Goal: Task Accomplishment & Management: Manage account settings

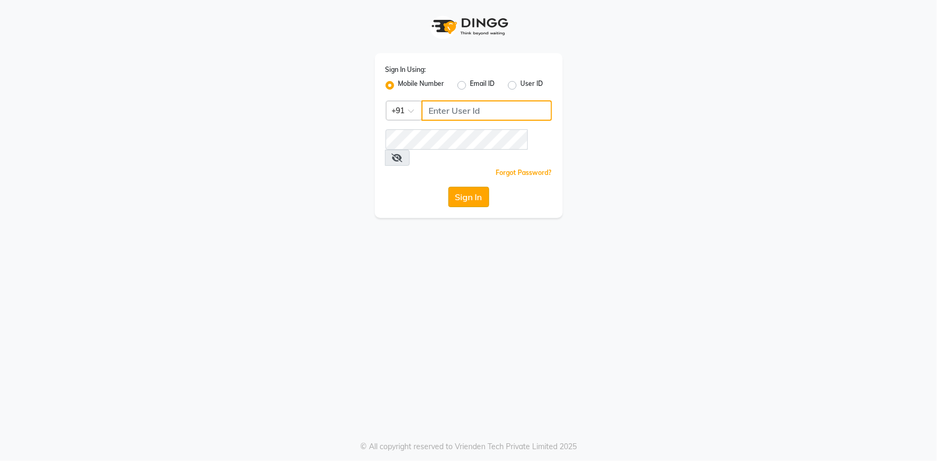
type input "9289324949"
click at [462, 187] on button "Sign In" at bounding box center [469, 197] width 41 height 20
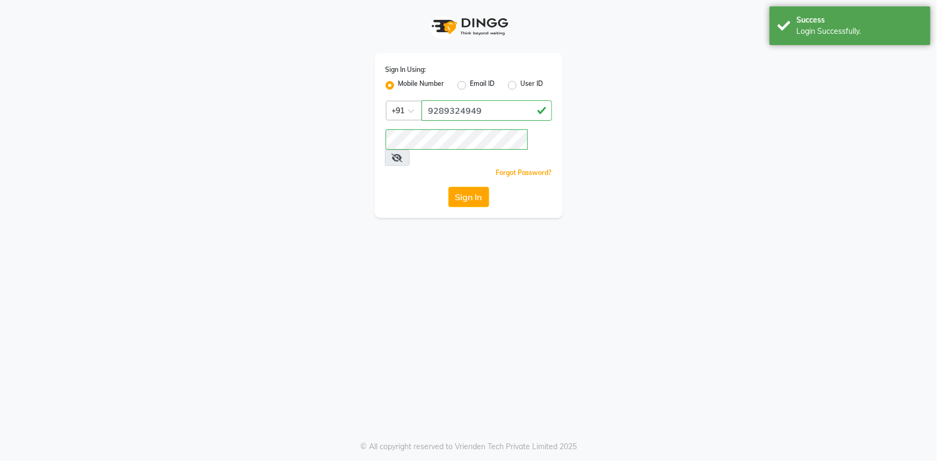
select select "service"
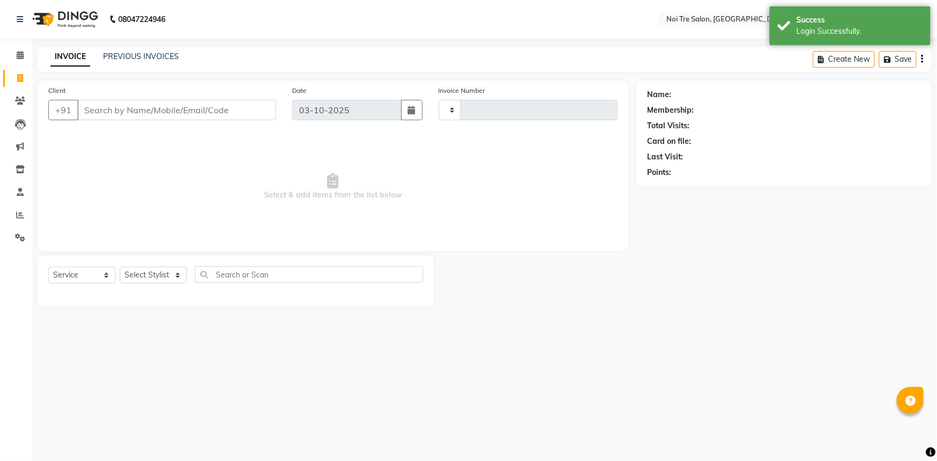
select select "en"
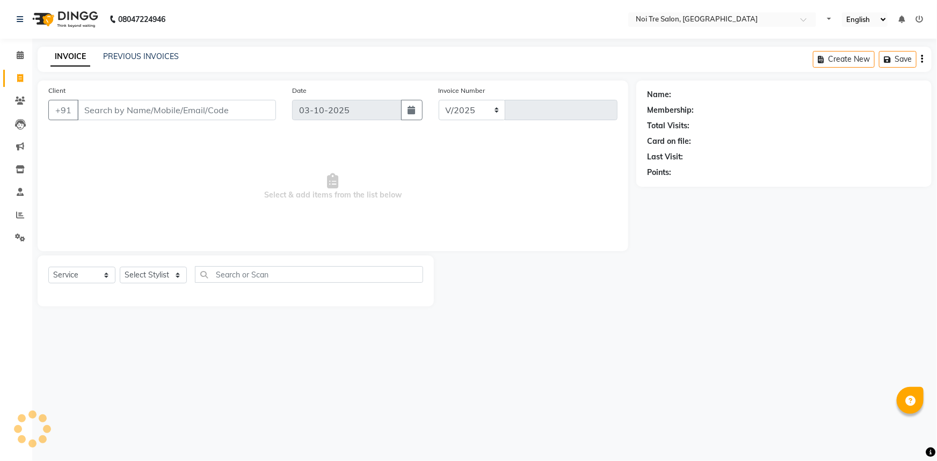
select select "3710"
type input "3270"
click at [126, 268] on select "Select Stylist [PERSON_NAME] [PERSON_NAME] STYLE DIRECTOR Curls Color [PERSON_N…" at bounding box center [161, 275] width 83 height 17
select select "37877"
click at [120, 267] on select "Select Stylist [PERSON_NAME] [PERSON_NAME] STYLE DIRECTOR Curls Color [PERSON_N…" at bounding box center [161, 275] width 83 height 17
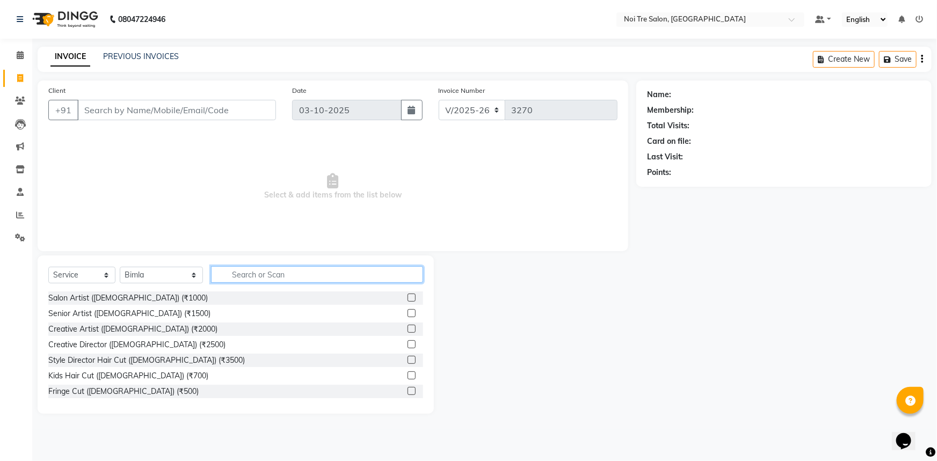
click at [306, 269] on input "text" at bounding box center [317, 274] width 213 height 17
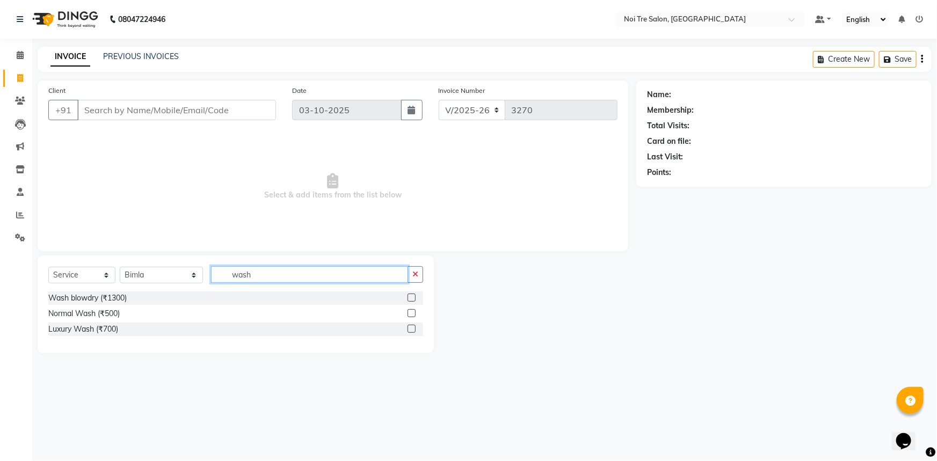
type input "wash"
click at [409, 312] on label at bounding box center [412, 313] width 8 height 8
click at [409, 312] on input "checkbox" at bounding box center [411, 313] width 7 height 7
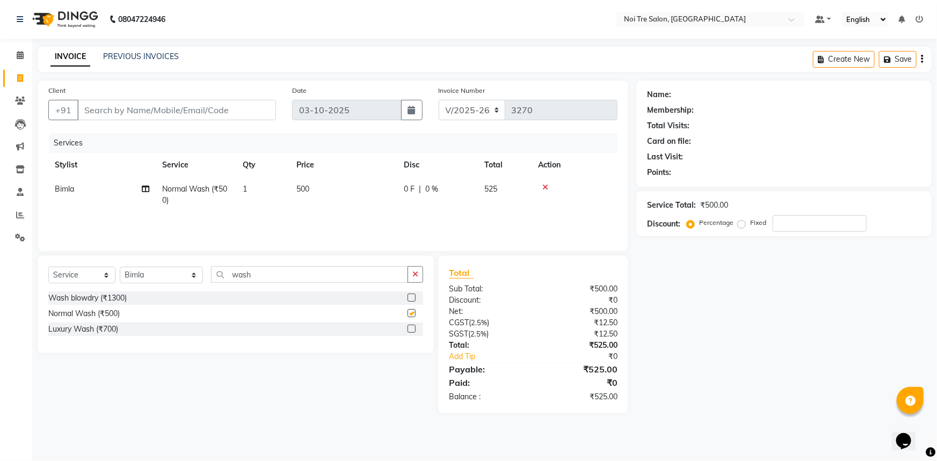
checkbox input "false"
click at [341, 184] on td "500" at bounding box center [343, 194] width 107 height 35
select select "37877"
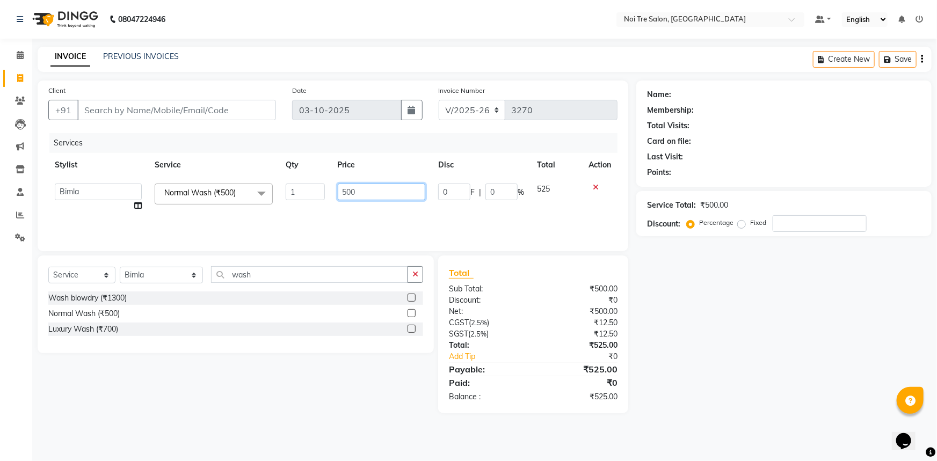
drag, startPoint x: 353, startPoint y: 198, endPoint x: 322, endPoint y: 195, distance: 31.3
click at [322, 195] on tr "[PERSON_NAME] [PERSON_NAME] STYLE DIRECTOR Curls Color [PERSON_NAME] [PERSON_NA…" at bounding box center [332, 197] width 569 height 41
type input "600"
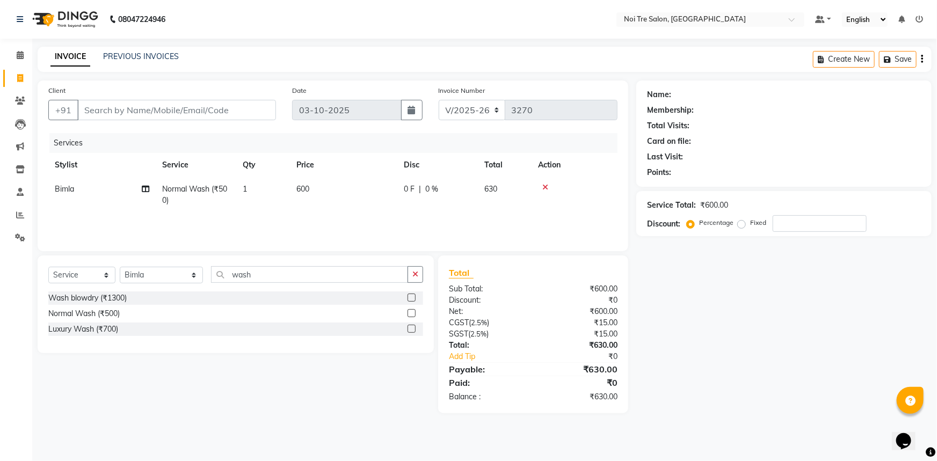
click at [266, 190] on td "1" at bounding box center [263, 194] width 54 height 35
select select "37877"
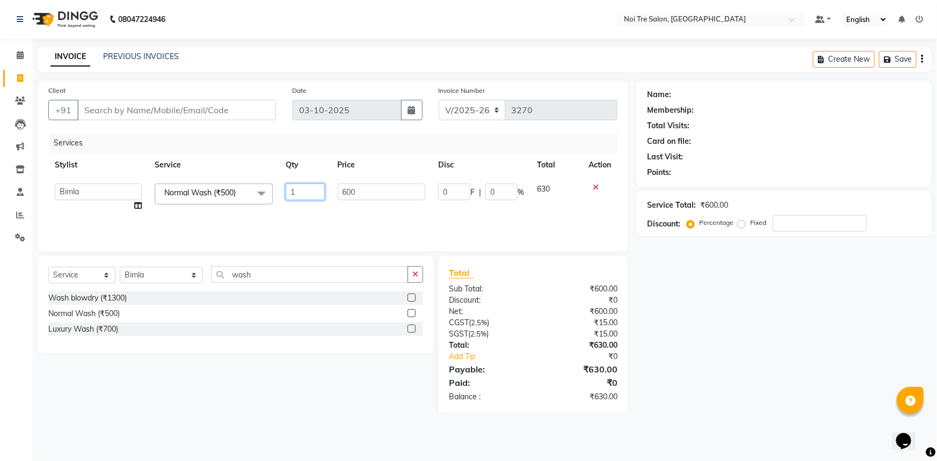
click at [302, 186] on input "1" at bounding box center [305, 192] width 39 height 17
type input "2"
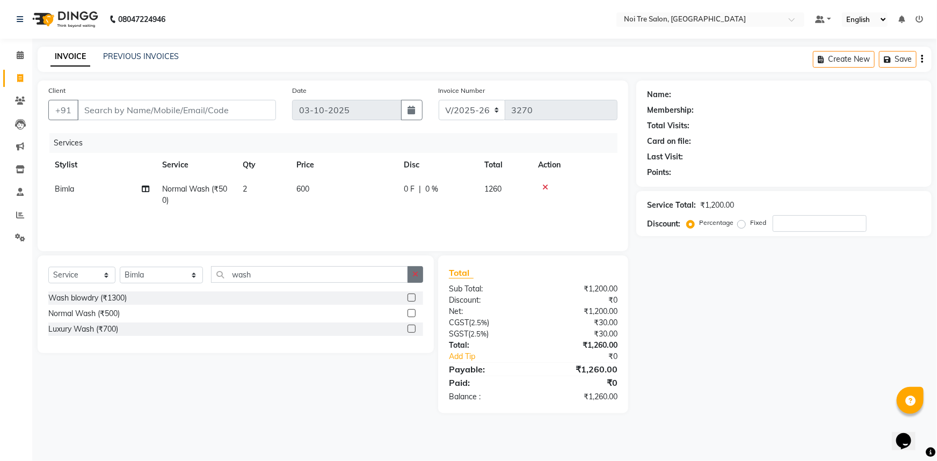
click at [419, 277] on button "button" at bounding box center [416, 274] width 16 height 17
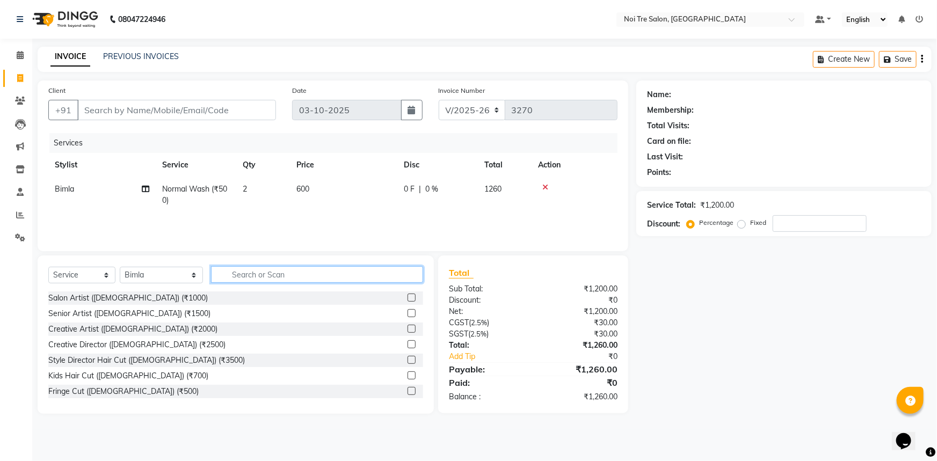
click at [331, 278] on input "text" at bounding box center [317, 274] width 213 height 17
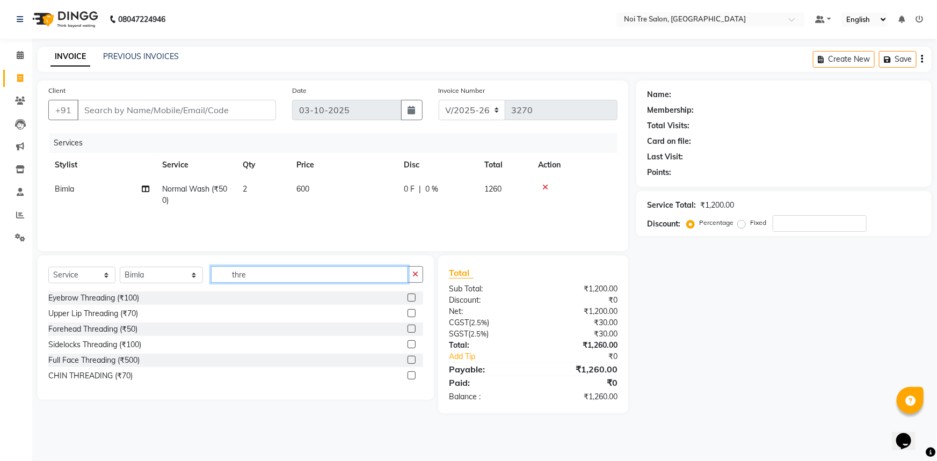
type input "thre"
click at [410, 298] on label at bounding box center [412, 298] width 8 height 8
click at [410, 298] on input "checkbox" at bounding box center [411, 298] width 7 height 7
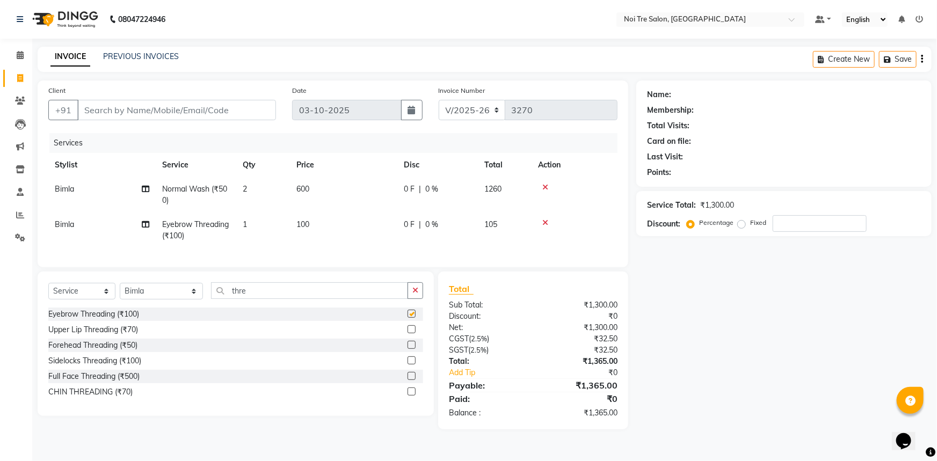
checkbox input "false"
click at [321, 235] on td "100" at bounding box center [343, 230] width 107 height 35
select select "37877"
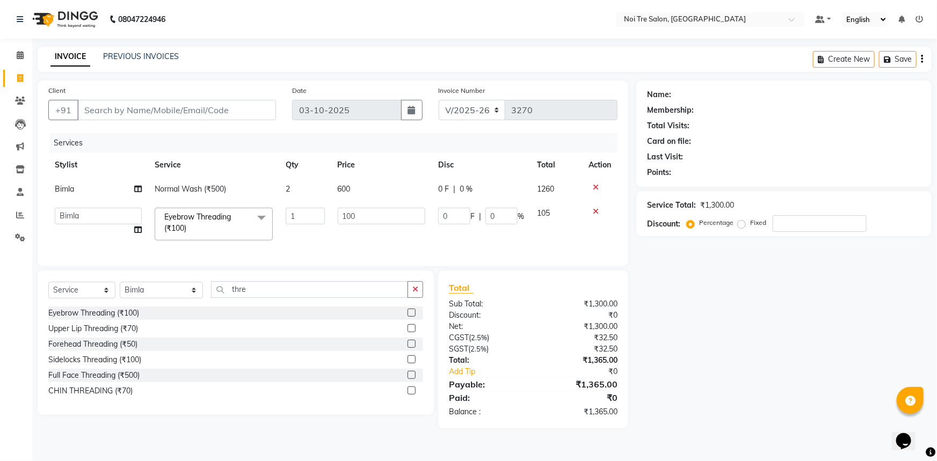
click at [378, 226] on td "100" at bounding box center [381, 224] width 101 height 46
drag, startPoint x: 380, startPoint y: 222, endPoint x: 295, endPoint y: 141, distance: 117.4
click at [295, 141] on div "Services Stylist Service Qty Price Disc Total Action [PERSON_NAME] Normal Wash …" at bounding box center [332, 194] width 569 height 122
type input "500"
click at [698, 391] on div "Name: Membership: Total Visits: Card on file: Last Visit: Points: Service Total…" at bounding box center [788, 255] width 303 height 348
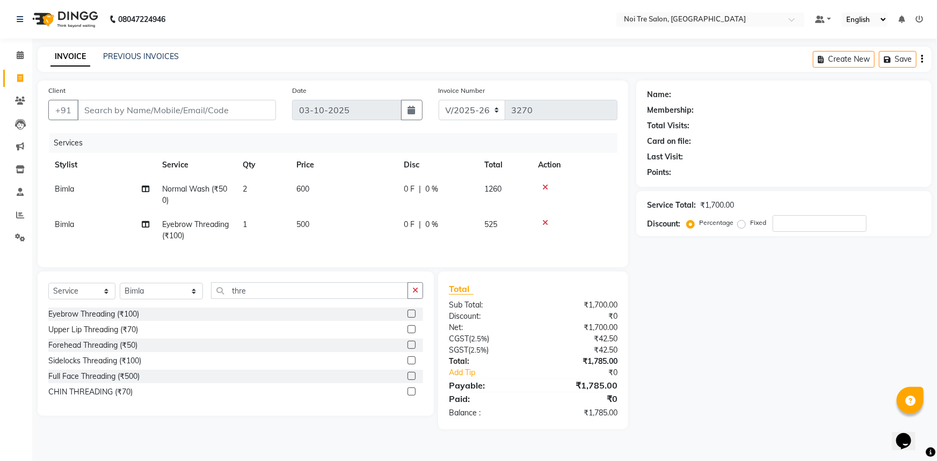
click at [341, 198] on td "600" at bounding box center [343, 194] width 107 height 35
select select "37877"
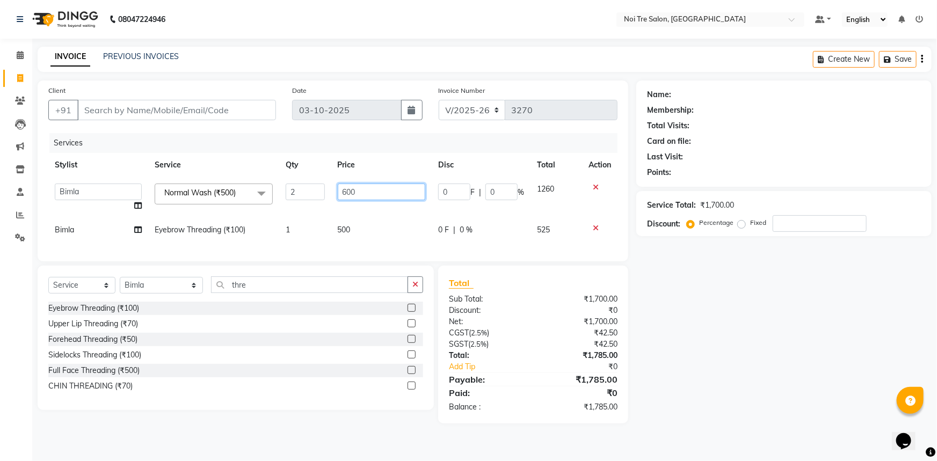
drag, startPoint x: 380, startPoint y: 192, endPoint x: 248, endPoint y: 169, distance: 134.0
click at [261, 185] on tr "[PERSON_NAME] [PERSON_NAME] STYLE DIRECTOR Curls Color [PERSON_NAME] [PERSON_NA…" at bounding box center [332, 197] width 569 height 41
type input "700"
click at [736, 322] on div "Name: Membership: Total Visits: Card on file: Last Visit: Points: Service Total…" at bounding box center [788, 252] width 303 height 343
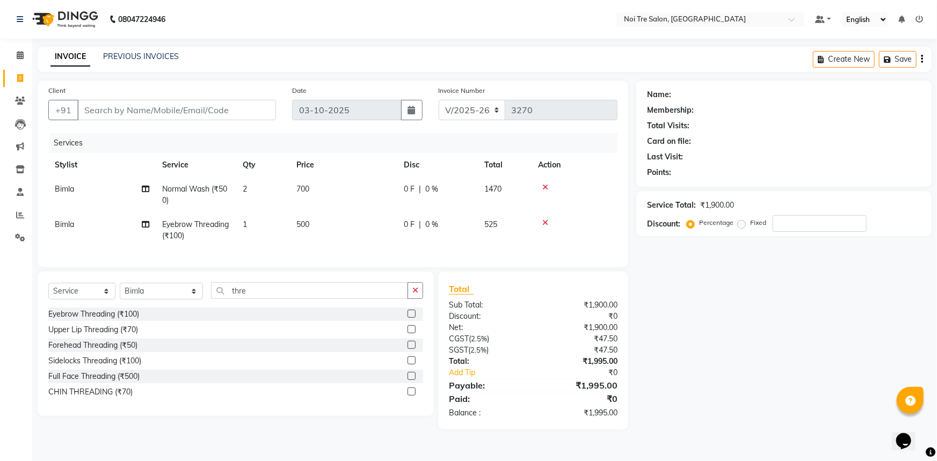
click at [363, 193] on td "700" at bounding box center [343, 194] width 107 height 35
select select "37877"
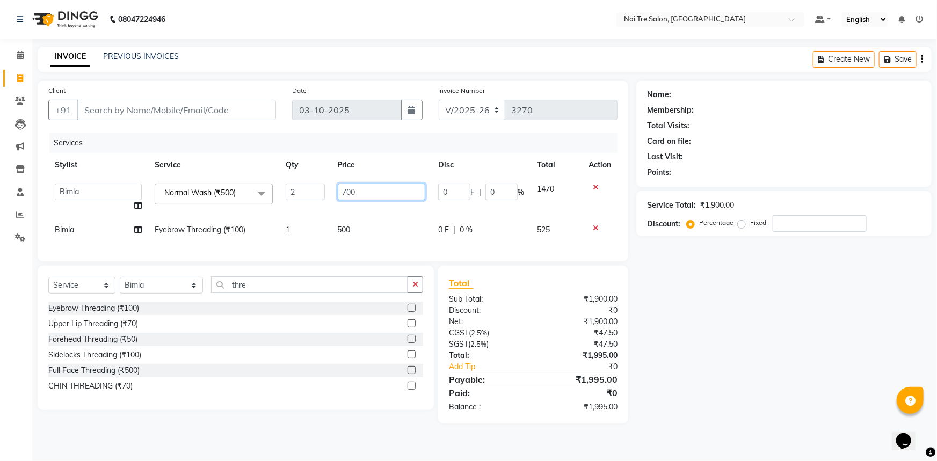
drag, startPoint x: 332, startPoint y: 196, endPoint x: 288, endPoint y: 198, distance: 44.1
click at [297, 198] on tr "[PERSON_NAME] [PERSON_NAME] STYLE DIRECTOR Curls Color [PERSON_NAME] [PERSON_NA…" at bounding box center [332, 197] width 569 height 41
type input "800"
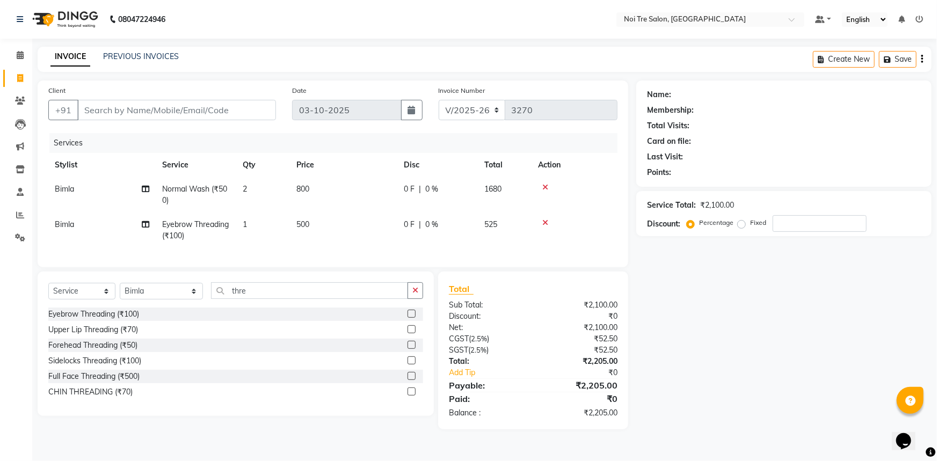
click at [641, 312] on div "Name: Membership: Total Visits: Card on file: Last Visit: Points: Service Total…" at bounding box center [788, 255] width 303 height 349
click at [358, 217] on td "500" at bounding box center [343, 230] width 107 height 35
select select "37877"
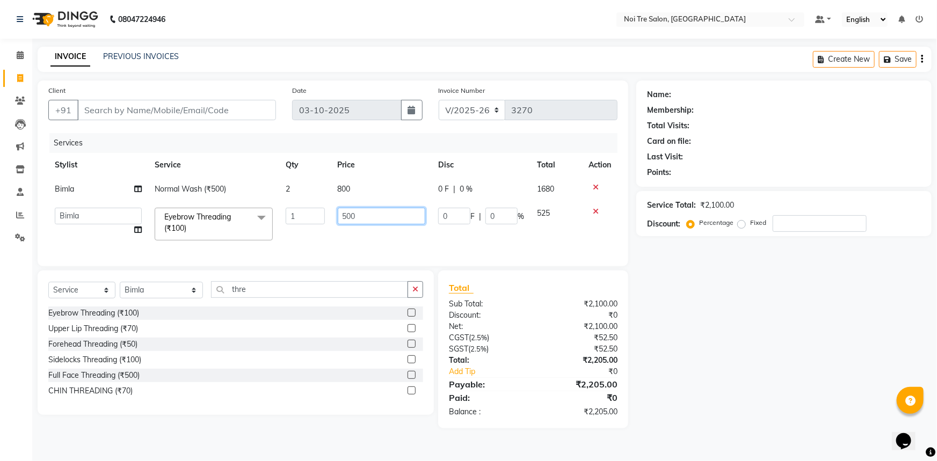
drag, startPoint x: 403, startPoint y: 215, endPoint x: 209, endPoint y: 226, distance: 193.6
click at [222, 223] on tr "[PERSON_NAME] [PERSON_NAME] STYLE DIRECTOR Curls Color [PERSON_NAME] [PERSON_NA…" at bounding box center [332, 224] width 569 height 46
type input "600"
click at [717, 342] on div "Name: Membership: Total Visits: Card on file: Last Visit: Points: Service Total…" at bounding box center [788, 255] width 303 height 348
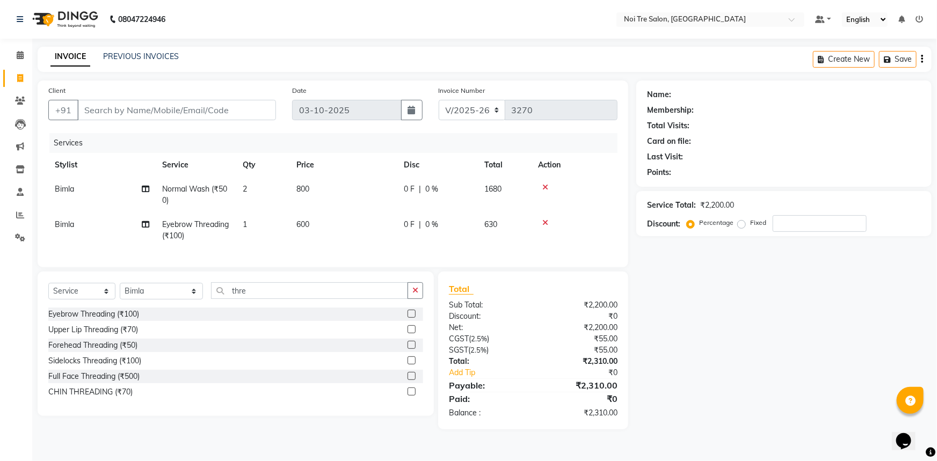
click at [325, 226] on td "600" at bounding box center [343, 230] width 107 height 35
select select "37877"
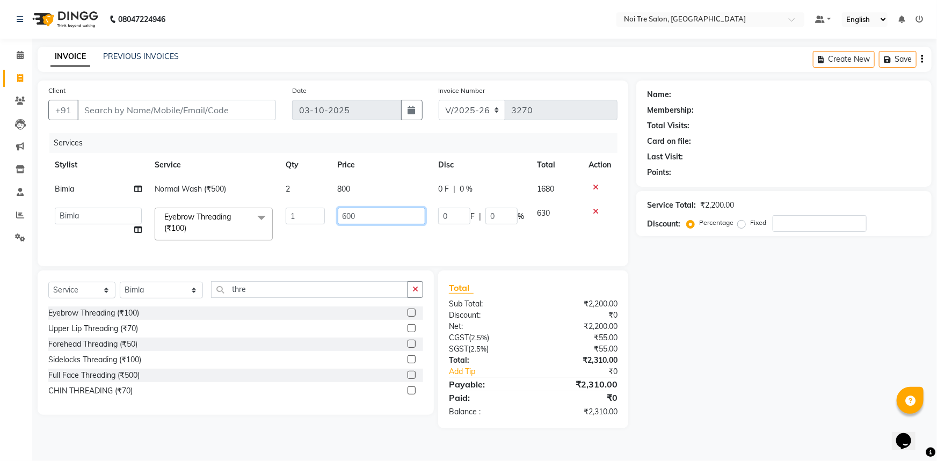
drag, startPoint x: 366, startPoint y: 221, endPoint x: 252, endPoint y: 174, distance: 123.6
click at [252, 174] on table "Stylist Service Qty Price Disc Total Action [PERSON_NAME] Normal Wash (₹500) 2 …" at bounding box center [332, 200] width 569 height 94
type input "500"
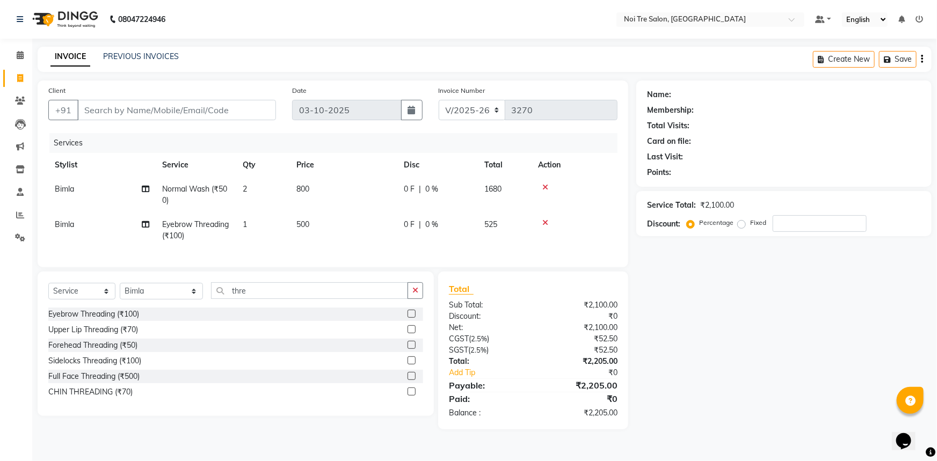
click at [251, 220] on td "1" at bounding box center [263, 230] width 54 height 35
select select "37877"
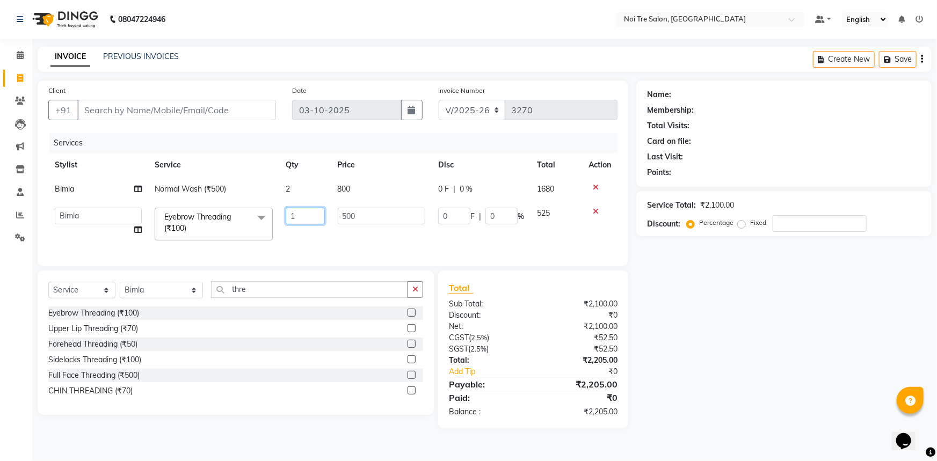
click at [300, 216] on input "1" at bounding box center [305, 216] width 39 height 17
type input "2"
click at [746, 304] on div "Name: Membership: Total Visits: Card on file: Last Visit: Points: Service Total…" at bounding box center [788, 255] width 303 height 348
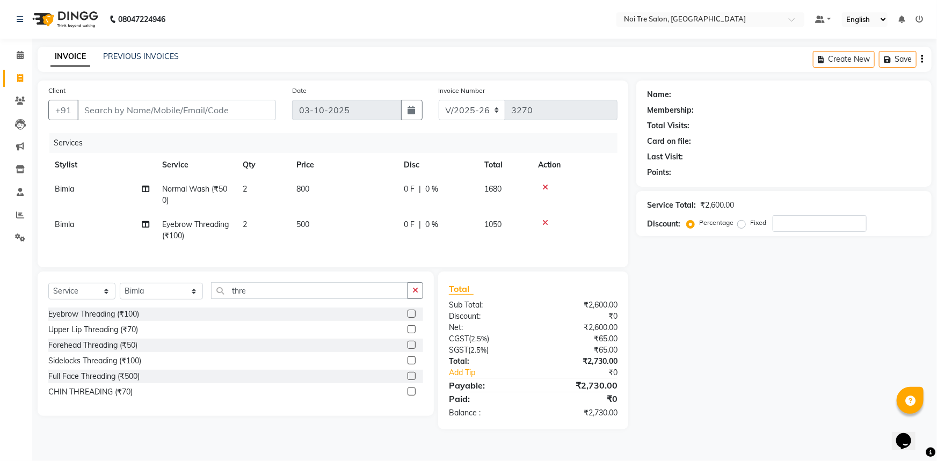
click at [353, 195] on td "800" at bounding box center [343, 194] width 107 height 35
select select "37877"
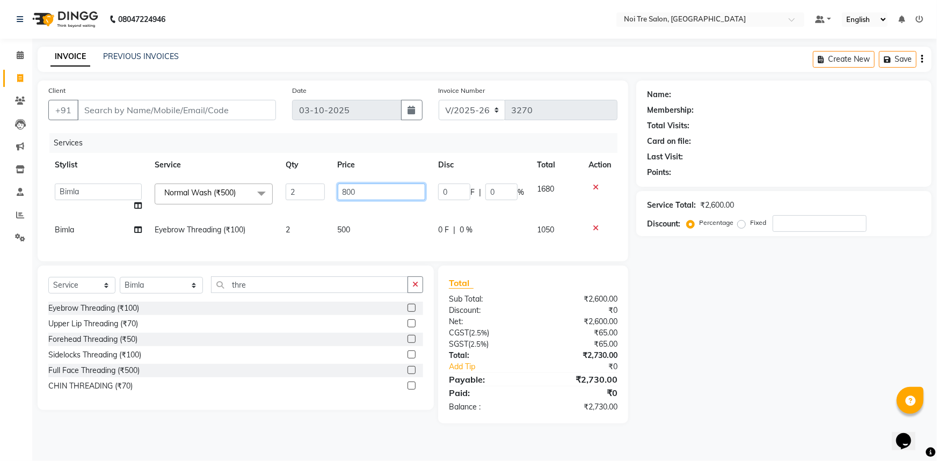
drag, startPoint x: 396, startPoint y: 192, endPoint x: 187, endPoint y: 189, distance: 209.0
click at [188, 189] on tr "[PERSON_NAME] [PERSON_NAME] STYLE DIRECTOR Curls Color [PERSON_NAME] [PERSON_NA…" at bounding box center [332, 197] width 569 height 41
type input "1000"
click at [791, 304] on div "Name: Membership: Total Visits: Card on file: Last Visit: Points: Service Total…" at bounding box center [788, 252] width 303 height 343
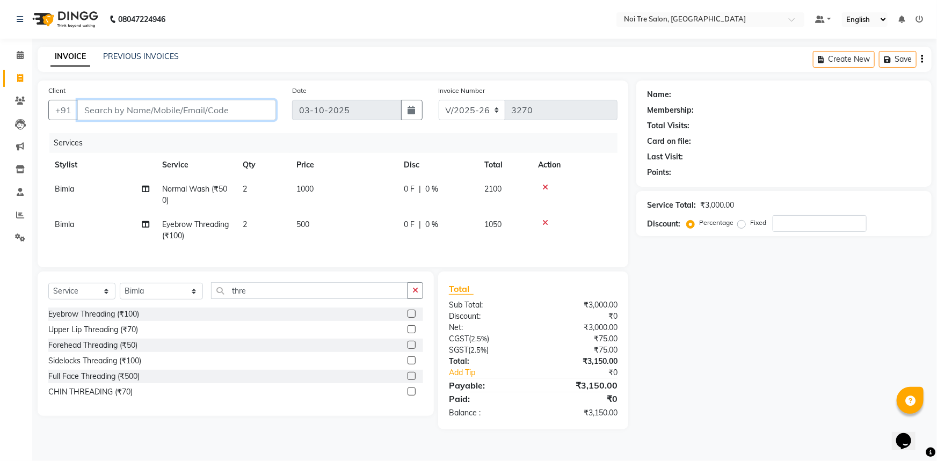
click at [209, 113] on input "Client" at bounding box center [176, 110] width 199 height 20
type input "n"
type input "0"
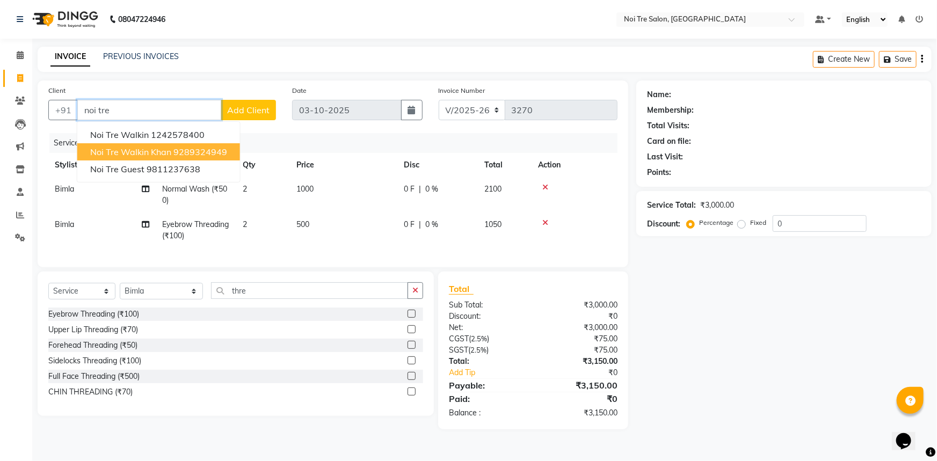
click at [214, 144] on button "Noi Tre Walkin Khan 9289324949" at bounding box center [158, 151] width 163 height 17
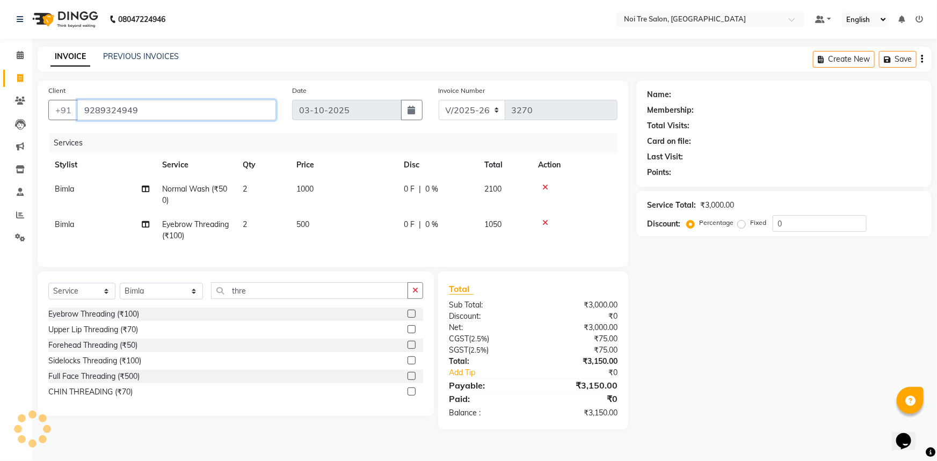
type input "9289324949"
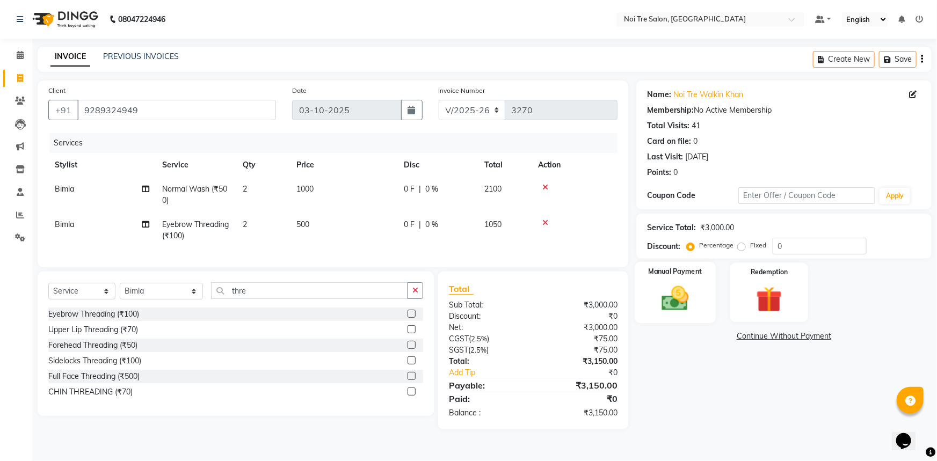
click at [685, 291] on img at bounding box center [676, 298] width 44 height 31
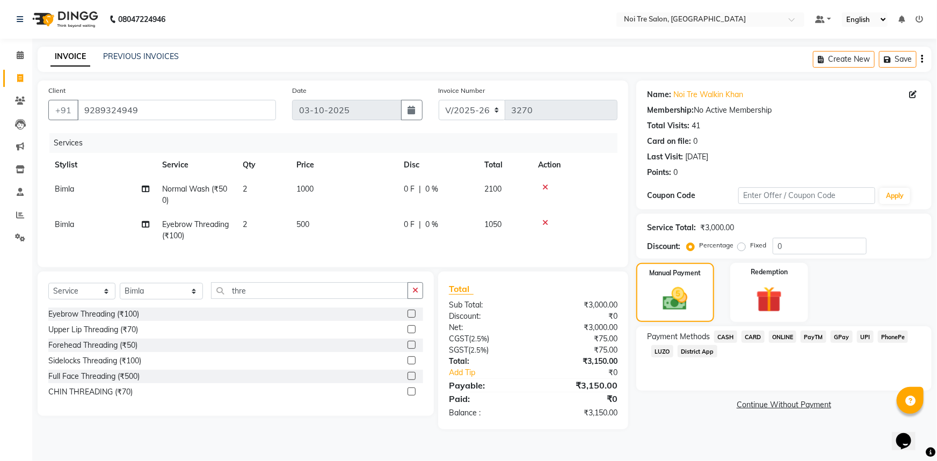
click at [733, 334] on span "CASH" at bounding box center [725, 337] width 23 height 12
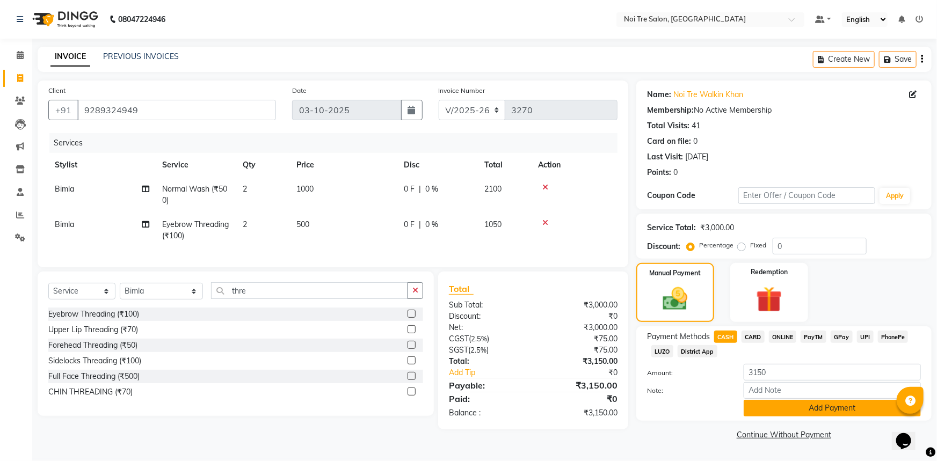
click at [799, 409] on button "Add Payment" at bounding box center [832, 408] width 177 height 17
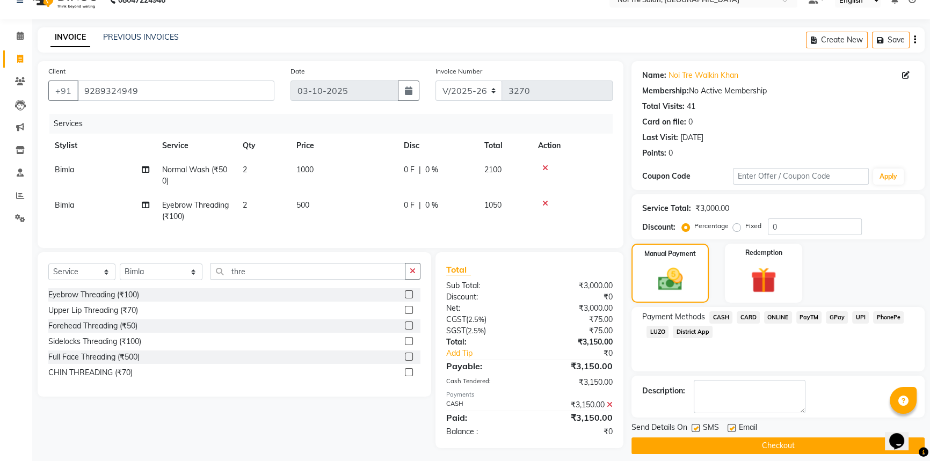
scroll to position [30, 0]
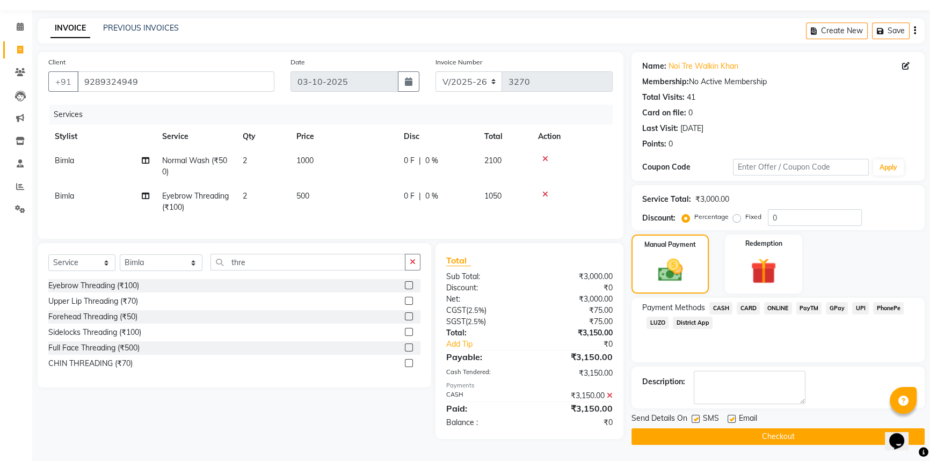
click at [788, 429] on button "Checkout" at bounding box center [778, 437] width 293 height 17
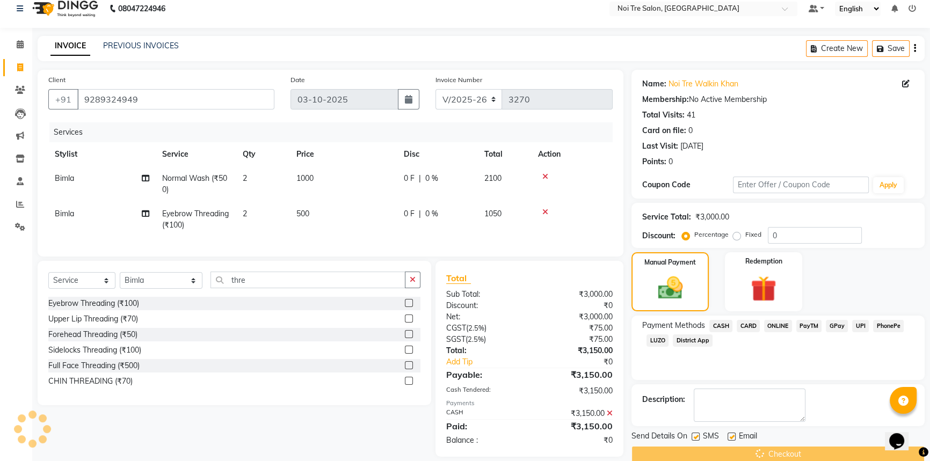
scroll to position [0, 0]
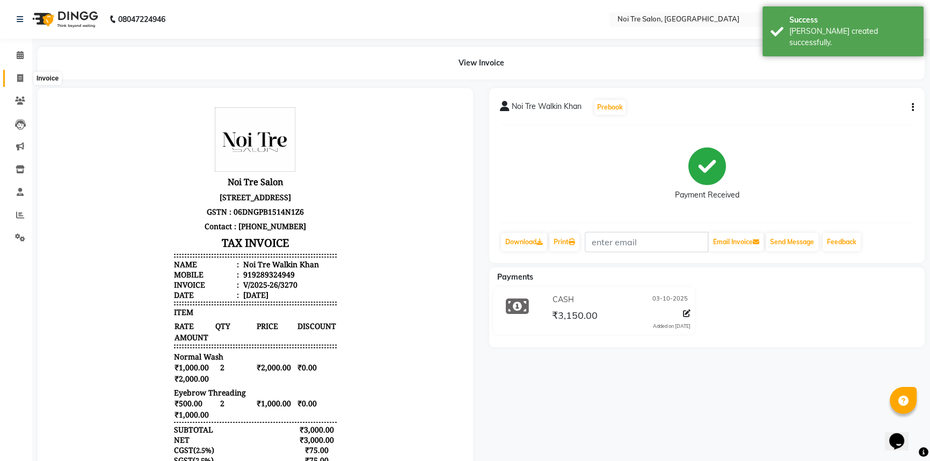
click at [20, 77] on icon at bounding box center [20, 78] width 6 height 8
select select "service"
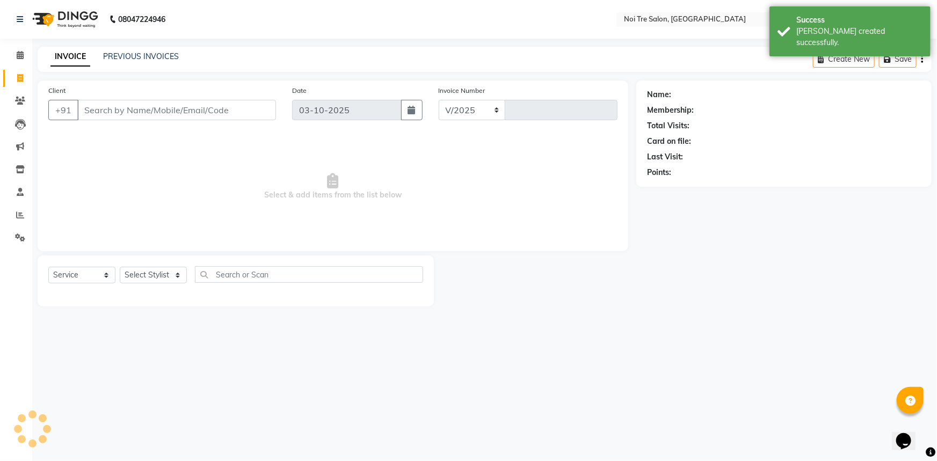
select select "3710"
type input "3271"
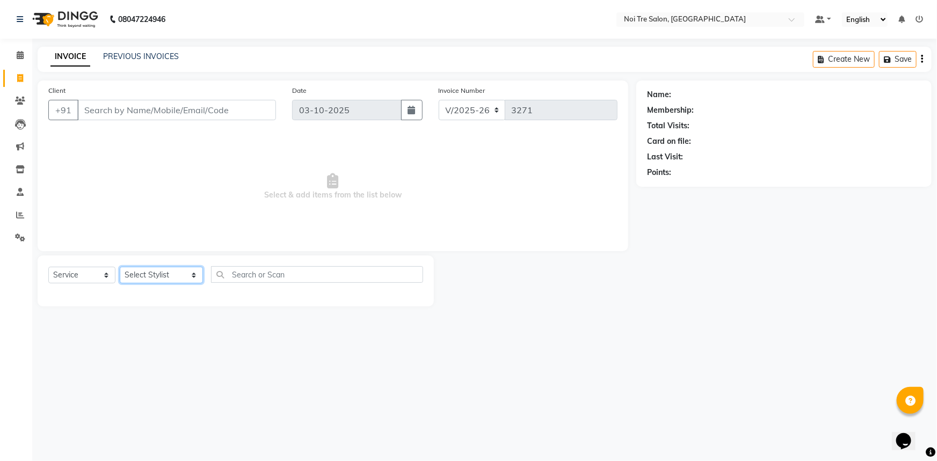
click at [169, 278] on select "Select Stylist [PERSON_NAME] [PERSON_NAME] STYLE DIRECTOR Curls Color [PERSON_N…" at bounding box center [161, 275] width 83 height 17
select select "37877"
click at [120, 267] on select "Select Stylist [PERSON_NAME] [PERSON_NAME] STYLE DIRECTOR Curls Color [PERSON_N…" at bounding box center [161, 275] width 83 height 17
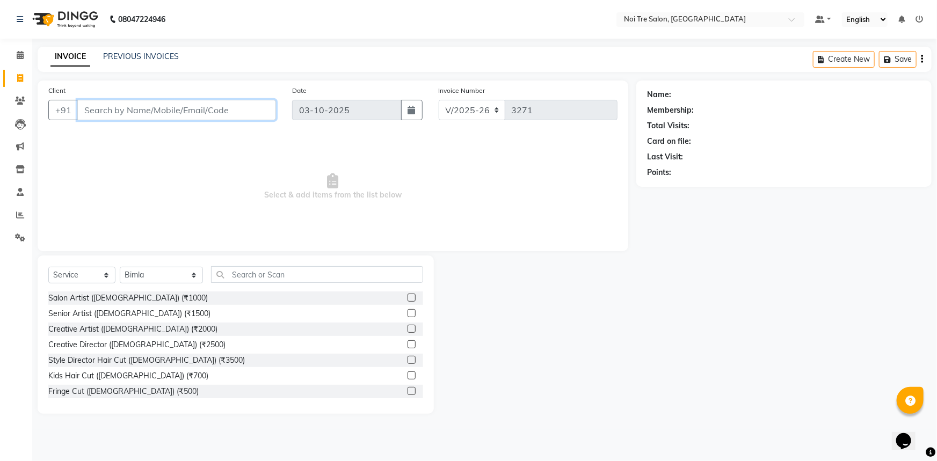
click at [179, 118] on input "Client" at bounding box center [176, 110] width 199 height 20
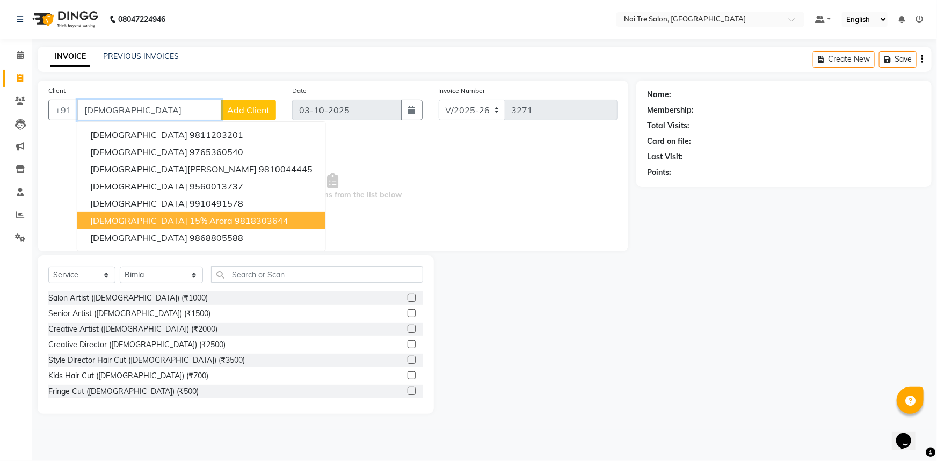
click at [235, 220] on ngb-highlight "9818303644" at bounding box center [262, 220] width 54 height 11
type input "9818303644"
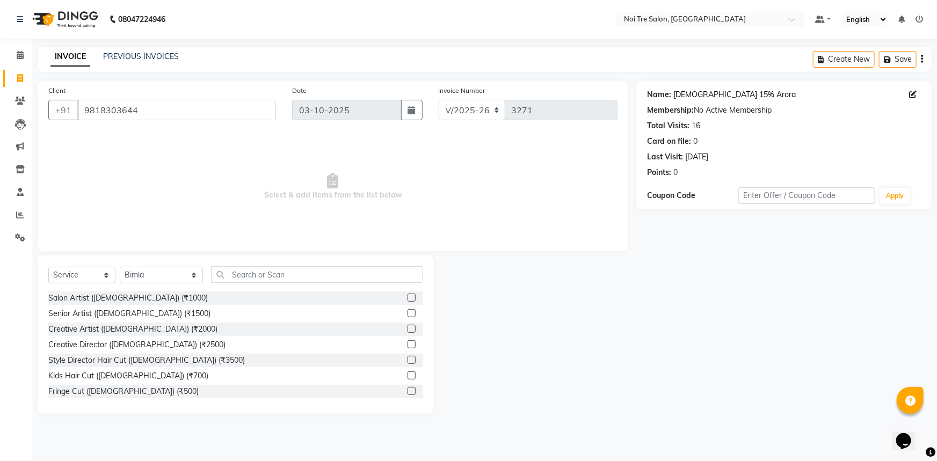
click at [695, 98] on link "[DEMOGRAPHIC_DATA] 15% Arora" at bounding box center [735, 94] width 122 height 11
click at [265, 278] on input "text" at bounding box center [317, 274] width 213 height 17
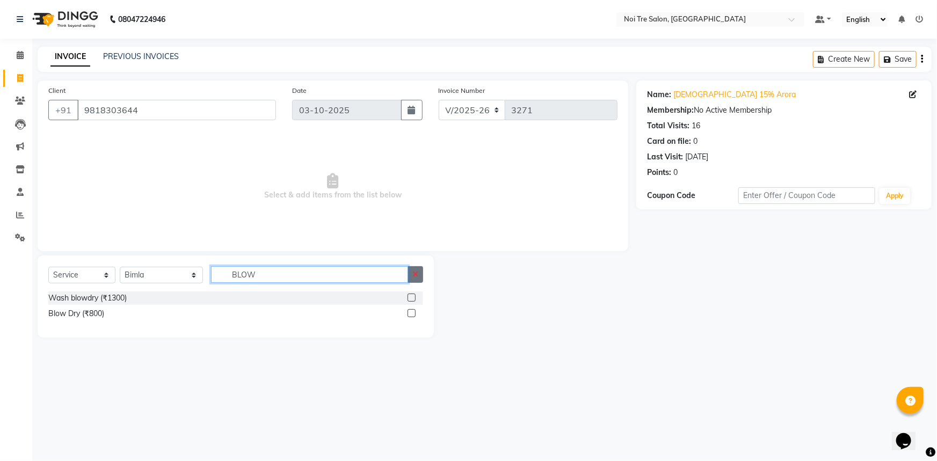
type input "BLOW"
drag, startPoint x: 417, startPoint y: 278, endPoint x: 295, endPoint y: 281, distance: 121.4
click at [415, 278] on icon "button" at bounding box center [416, 275] width 6 height 8
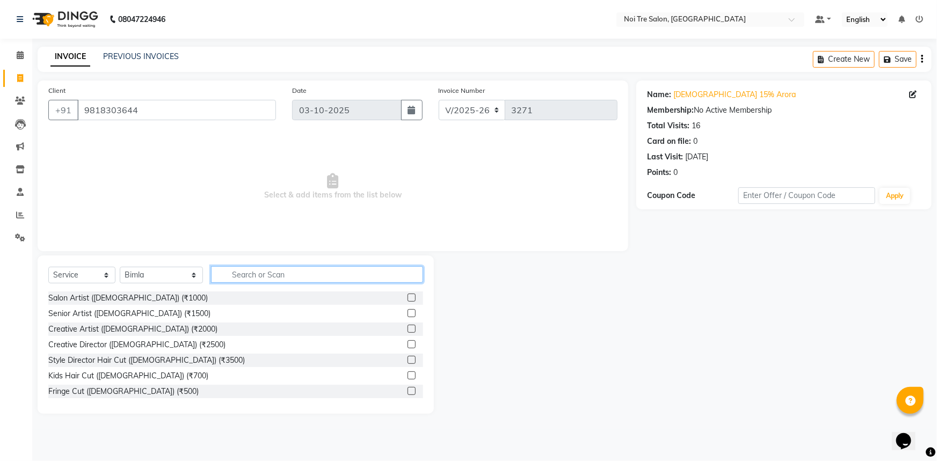
click at [268, 273] on input "text" at bounding box center [317, 274] width 213 height 17
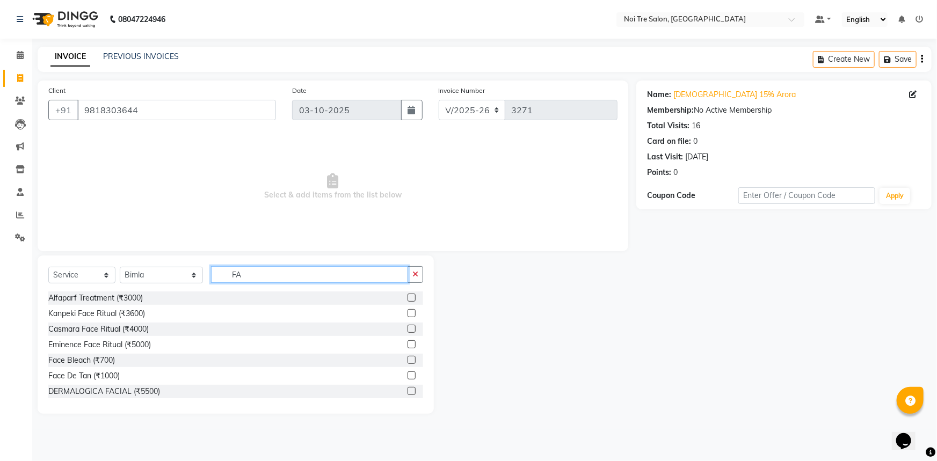
type input "F"
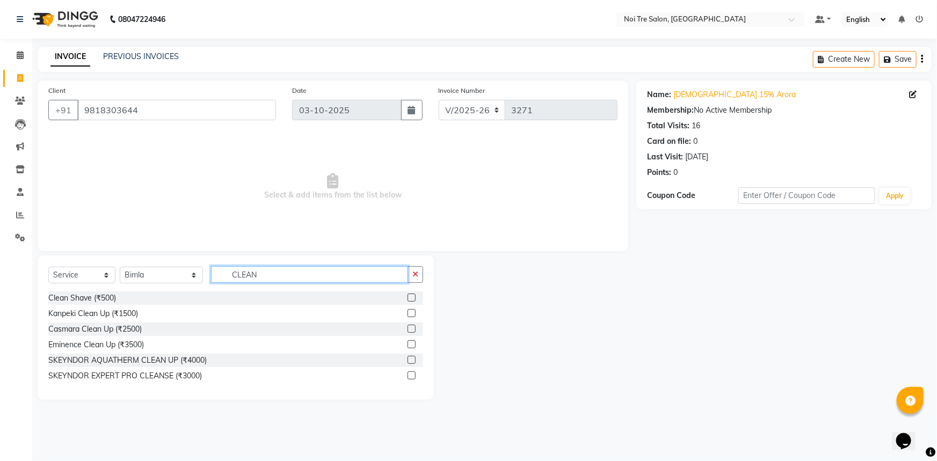
type input "CLEAN"
click at [414, 313] on label at bounding box center [412, 313] width 8 height 8
click at [414, 313] on input "checkbox" at bounding box center [411, 313] width 7 height 7
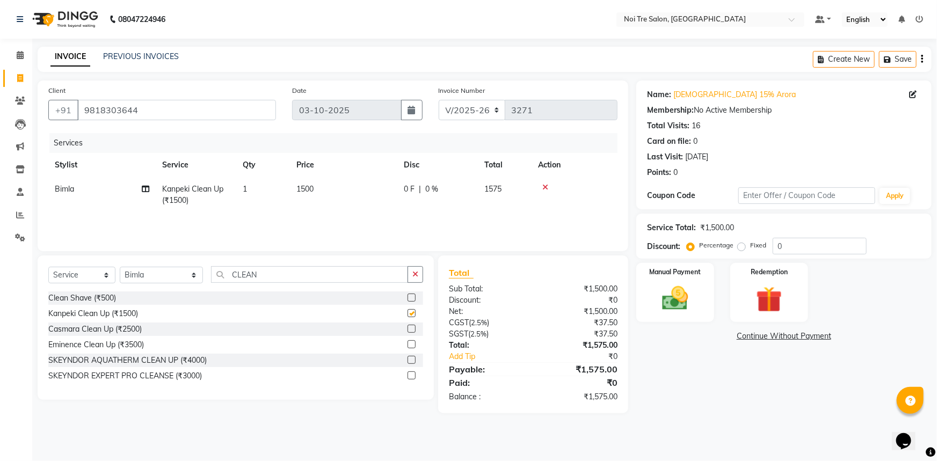
checkbox input "false"
click at [342, 197] on td "1500" at bounding box center [343, 194] width 107 height 35
select select "37877"
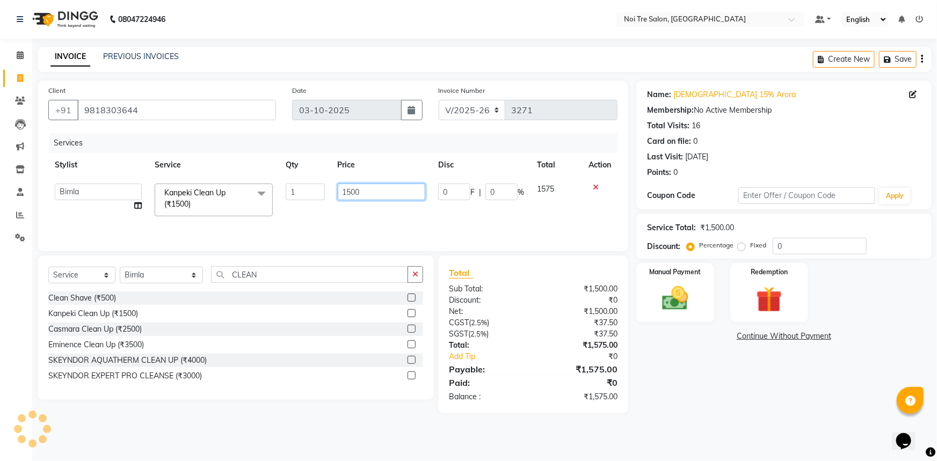
drag, startPoint x: 402, startPoint y: 189, endPoint x: 86, endPoint y: 212, distance: 316.1
click at [128, 211] on tr "[PERSON_NAME] [PERSON_NAME] STYLE DIRECTOR Curls Color [PERSON_NAME] [PERSON_NA…" at bounding box center [332, 200] width 569 height 46
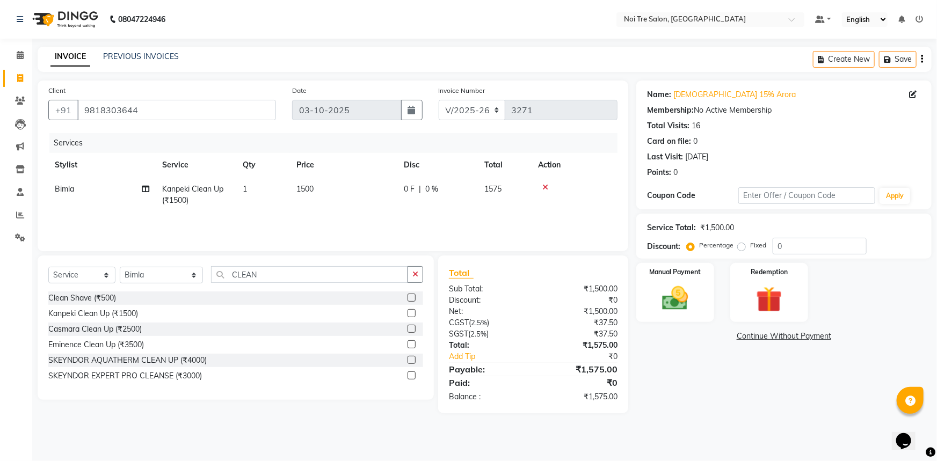
click at [417, 275] on icon "button" at bounding box center [416, 275] width 6 height 8
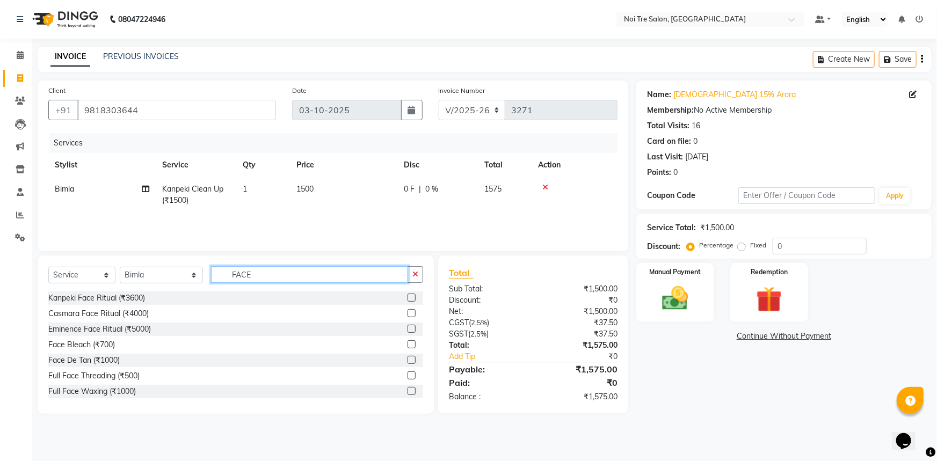
type input "FACE"
drag, startPoint x: 403, startPoint y: 344, endPoint x: 355, endPoint y: 304, distance: 63.0
click at [408, 342] on label at bounding box center [412, 345] width 8 height 8
click at [408, 342] on input "checkbox" at bounding box center [411, 345] width 7 height 7
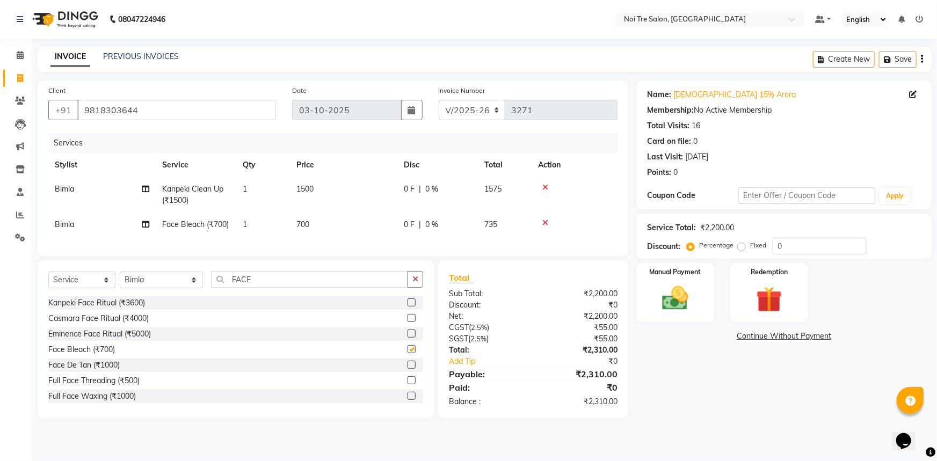
checkbox input "false"
click at [329, 221] on td "700" at bounding box center [343, 225] width 107 height 24
select select "37877"
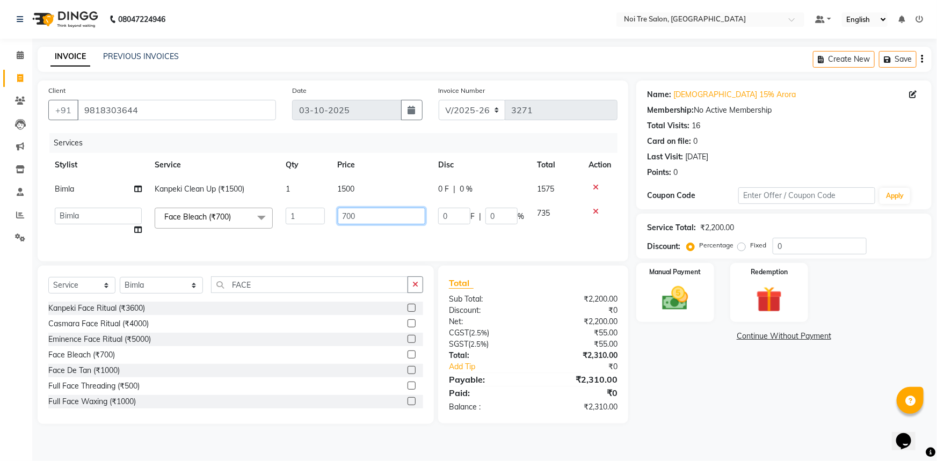
drag, startPoint x: 360, startPoint y: 216, endPoint x: 313, endPoint y: 219, distance: 47.9
click at [313, 219] on tr "[PERSON_NAME] [PERSON_NAME] STYLE DIRECTOR Curls Color [PERSON_NAME] [PERSON_NA…" at bounding box center [332, 221] width 569 height 41
type input "1000"
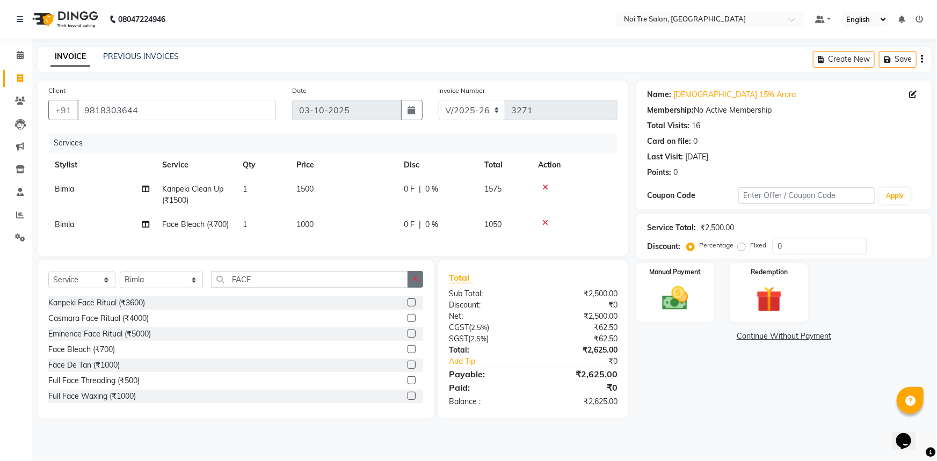
click at [415, 288] on button "button" at bounding box center [416, 279] width 16 height 17
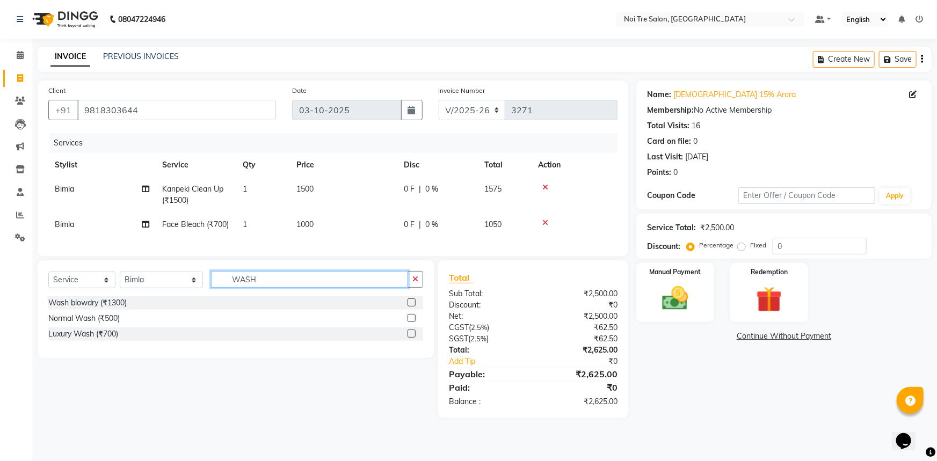
type input "WASH"
drag, startPoint x: 411, startPoint y: 339, endPoint x: 391, endPoint y: 281, distance: 61.7
click at [411, 338] on label at bounding box center [412, 334] width 8 height 8
click at [411, 338] on input "checkbox" at bounding box center [411, 334] width 7 height 7
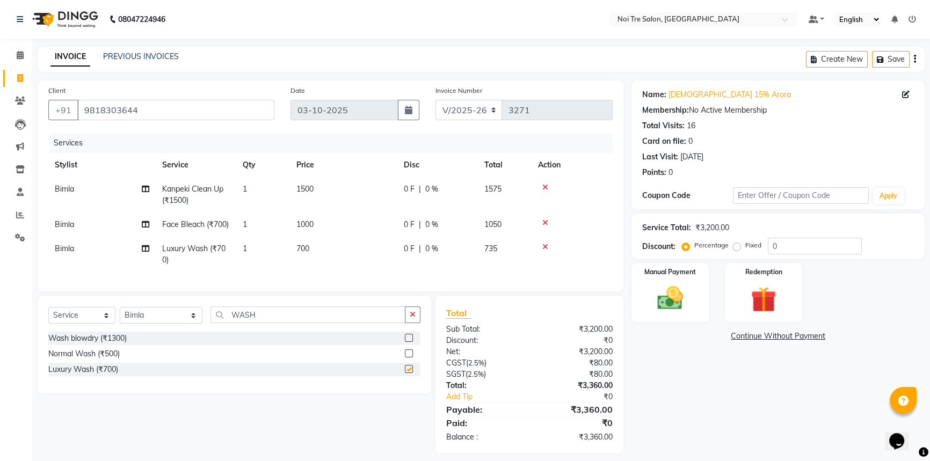
checkbox input "false"
click at [355, 250] on td "700" at bounding box center [343, 254] width 107 height 35
select select "37877"
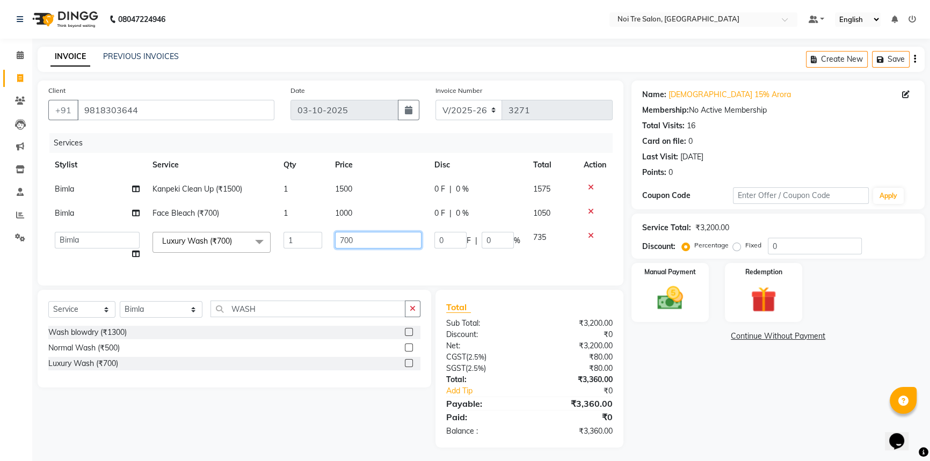
drag, startPoint x: 382, startPoint y: 240, endPoint x: 301, endPoint y: 252, distance: 82.0
click at [310, 250] on tr "[PERSON_NAME] [PERSON_NAME] STYLE DIRECTOR Curls Color [PERSON_NAME] [PERSON_NA…" at bounding box center [330, 246] width 565 height 41
type input "600"
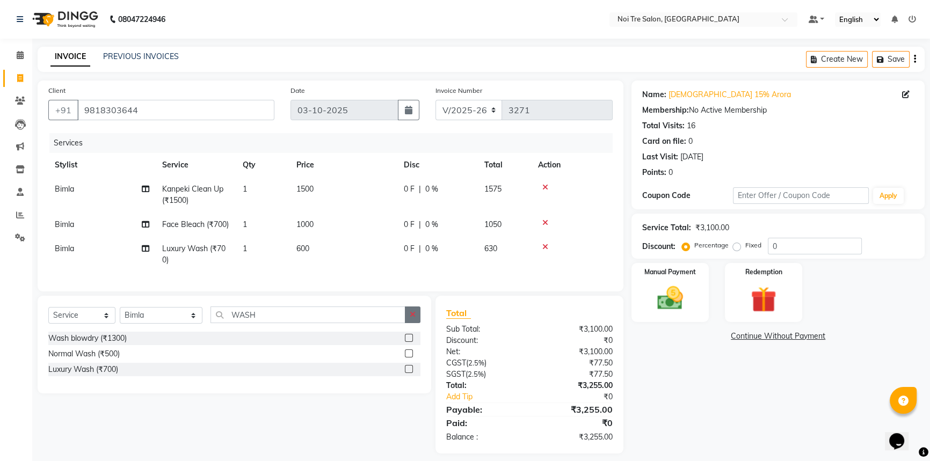
click at [413, 315] on button "button" at bounding box center [413, 315] width 16 height 17
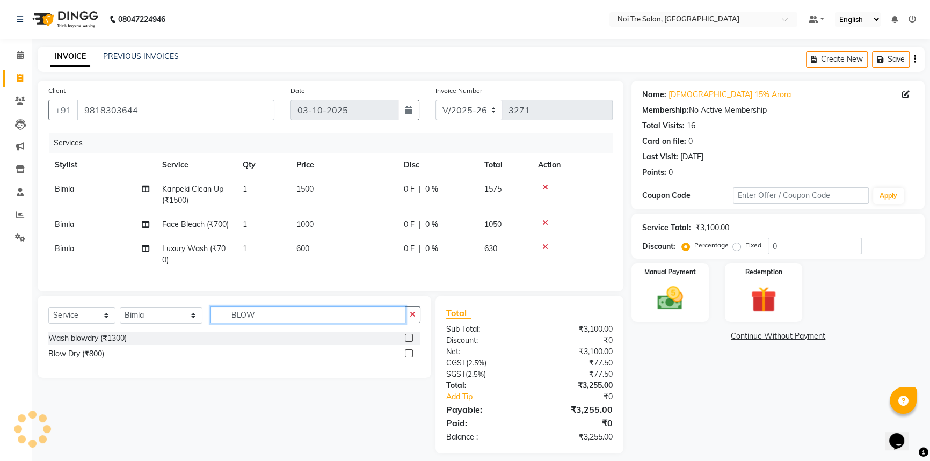
type input "BLOW"
drag, startPoint x: 408, startPoint y: 346, endPoint x: 355, endPoint y: 319, distance: 60.1
click at [408, 342] on label at bounding box center [409, 338] width 8 height 8
click at [408, 342] on input "checkbox" at bounding box center [408, 338] width 7 height 7
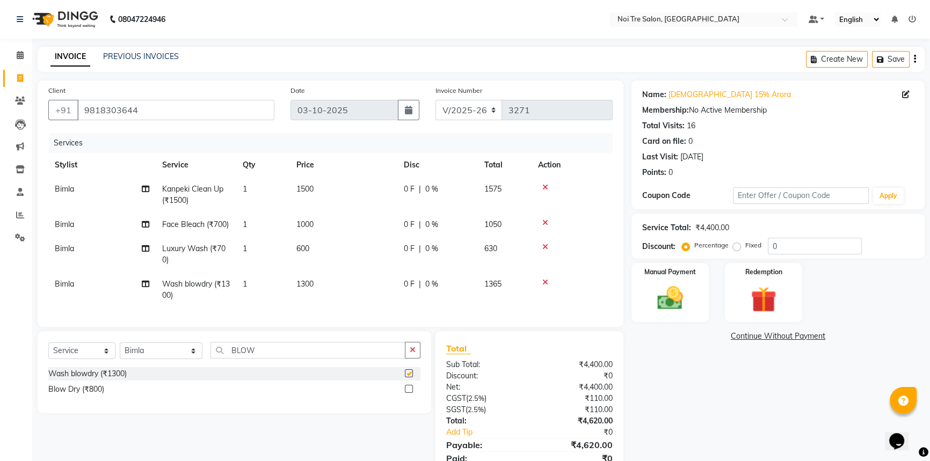
checkbox input "false"
click at [336, 281] on td "1300" at bounding box center [343, 289] width 107 height 35
select select "37877"
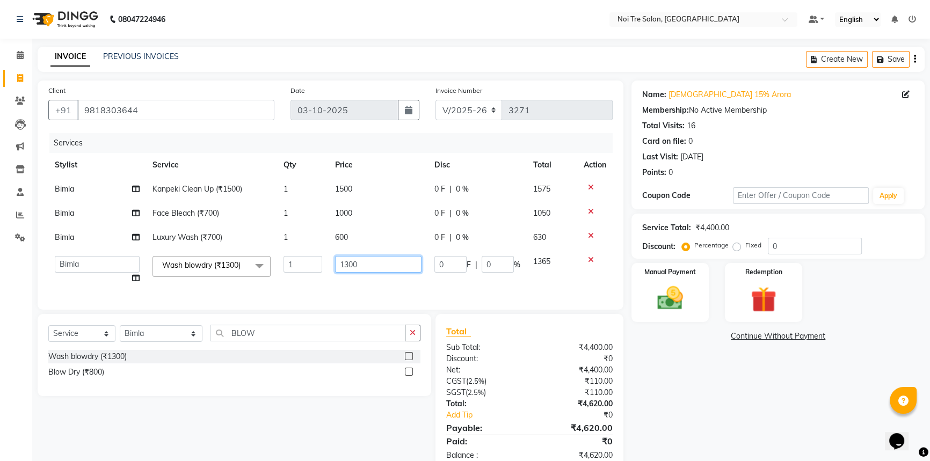
drag, startPoint x: 380, startPoint y: 263, endPoint x: 161, endPoint y: 279, distance: 219.8
click at [161, 281] on tr "[PERSON_NAME] [PERSON_NAME] STYLE DIRECTOR Curls Color [PERSON_NAME] [PERSON_NA…" at bounding box center [330, 270] width 565 height 41
type input "1000"
click at [411, 333] on div "Client [PHONE_NUMBER] Date [DATE] Invoice Number V/2025 V/[PHONE_NUMBER] Servic…" at bounding box center [331, 277] width 602 height 392
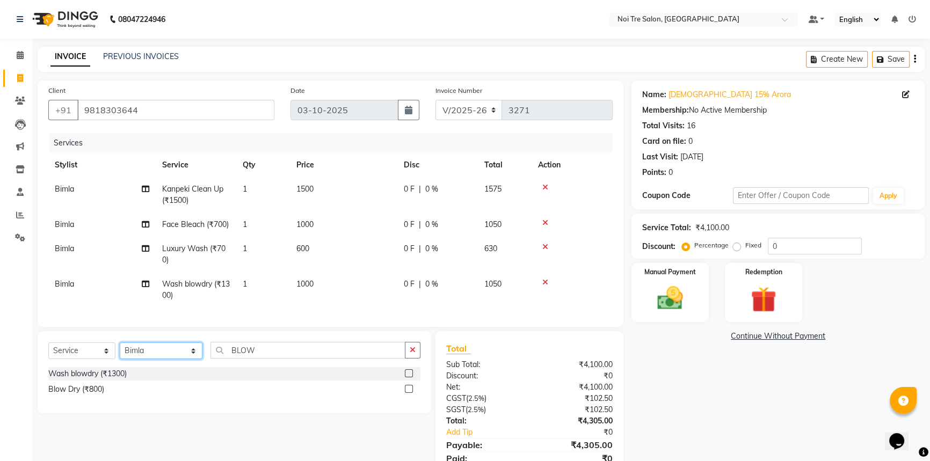
click at [150, 356] on select "Select Stylist [PERSON_NAME] [PERSON_NAME] STYLE DIRECTOR Curls Color [PERSON_N…" at bounding box center [161, 351] width 83 height 17
select select "58576"
click at [120, 350] on select "Select Stylist [PERSON_NAME] [PERSON_NAME] STYLE DIRECTOR Curls Color [PERSON_N…" at bounding box center [161, 351] width 83 height 17
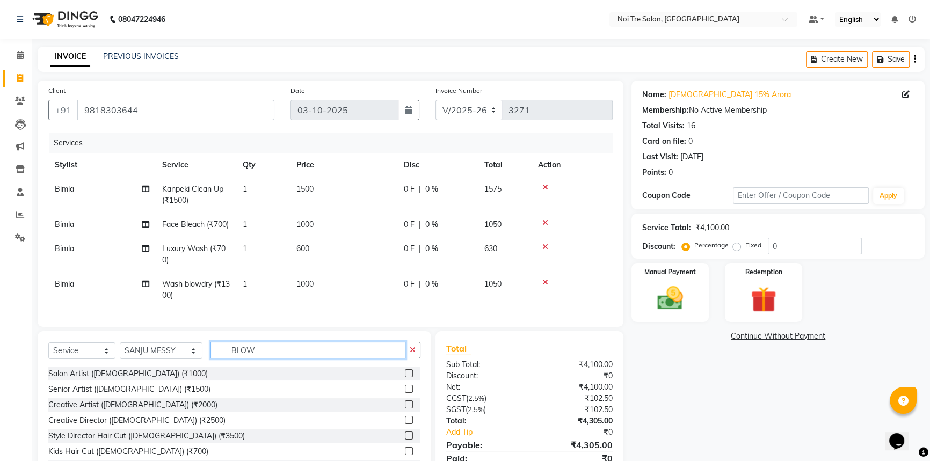
drag, startPoint x: 266, startPoint y: 360, endPoint x: 171, endPoint y: 351, distance: 95.5
click at [180, 355] on div "Select Service Product Membership Package Voucher Prepaid Gift Card Select Styl…" at bounding box center [234, 354] width 372 height 25
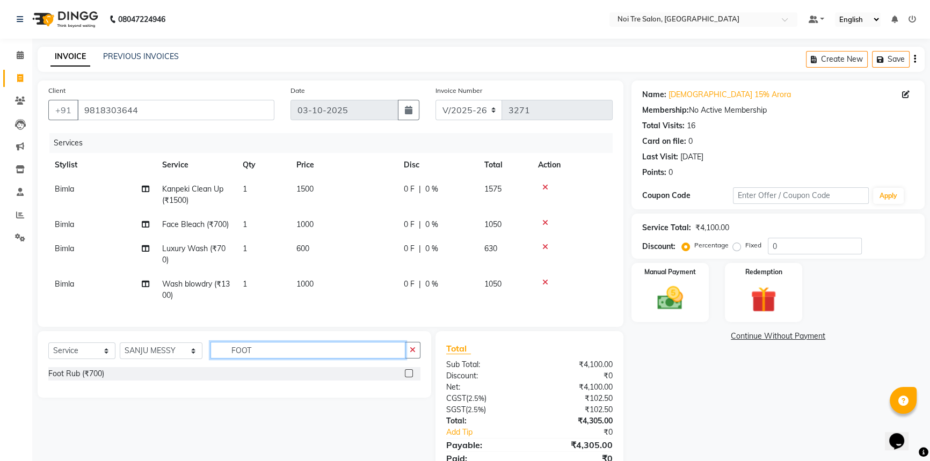
type input "FOOT"
click at [409, 378] on label at bounding box center [409, 374] width 8 height 8
click at [409, 378] on input "checkbox" at bounding box center [408, 374] width 7 height 7
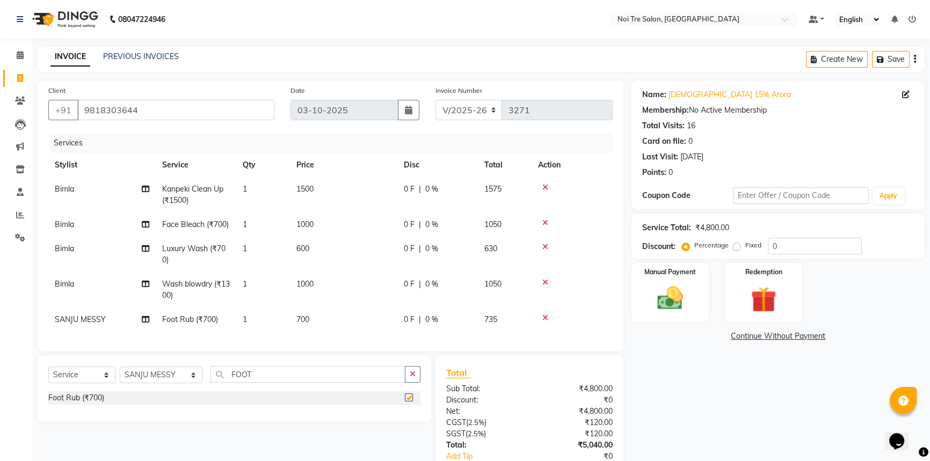
checkbox input "false"
click at [344, 323] on td "700" at bounding box center [343, 320] width 107 height 24
select select "58576"
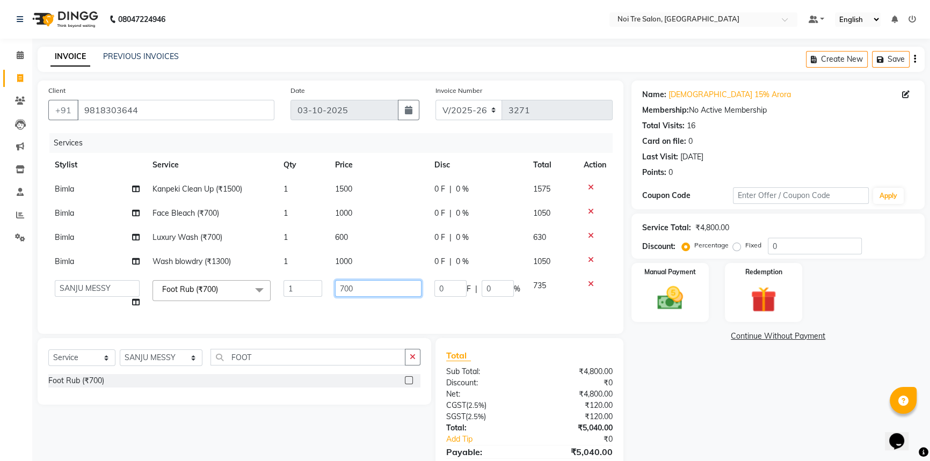
drag, startPoint x: 381, startPoint y: 291, endPoint x: 252, endPoint y: 278, distance: 130.1
click at [269, 279] on tr "[PERSON_NAME] [PERSON_NAME] STYLE DIRECTOR Curls Color [PERSON_NAME] [PERSON_NA…" at bounding box center [330, 294] width 565 height 41
type input "800"
click at [722, 395] on div "Name: Sunita 15% Arora Membership: No Active Membership Total Visits: 16 Card o…" at bounding box center [782, 289] width 301 height 416
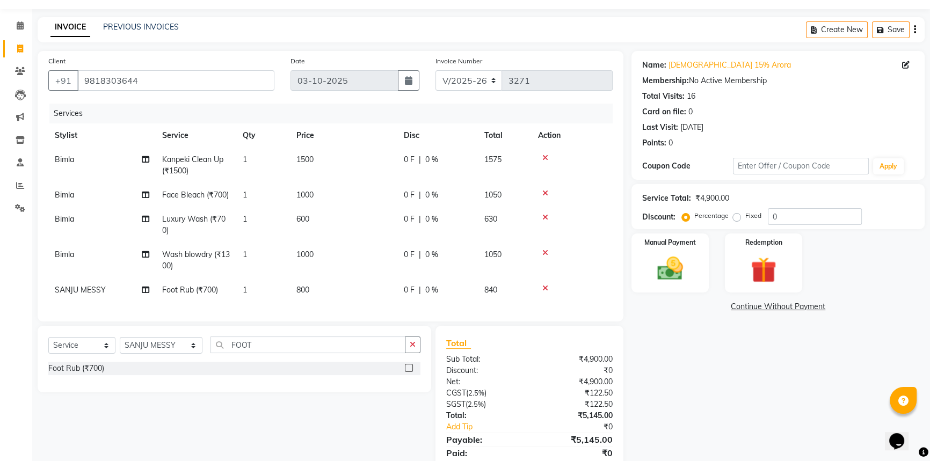
scroll to position [76, 0]
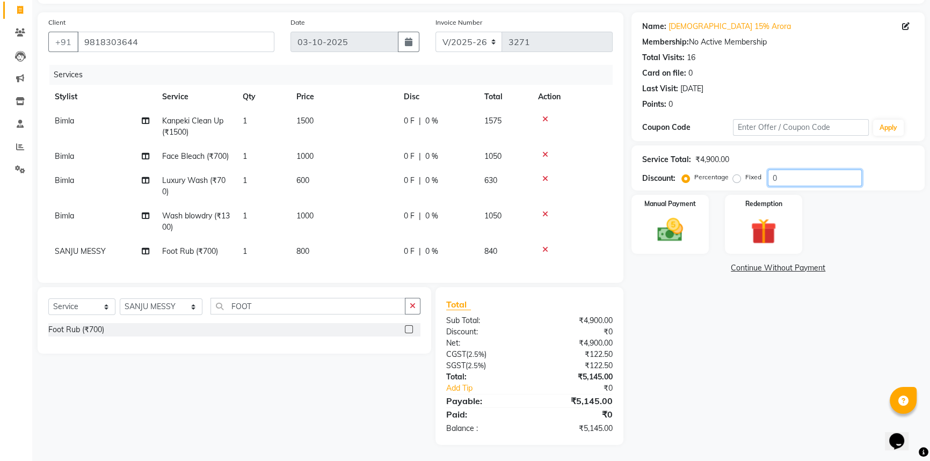
click at [801, 171] on input "0" at bounding box center [815, 178] width 94 height 17
type input "15"
click at [717, 404] on div "Name: Sunita 15% Arora Membership: No Active Membership Total Visits: 16 Card o…" at bounding box center [782, 228] width 301 height 433
click at [663, 202] on div "Manual Payment" at bounding box center [670, 224] width 81 height 61
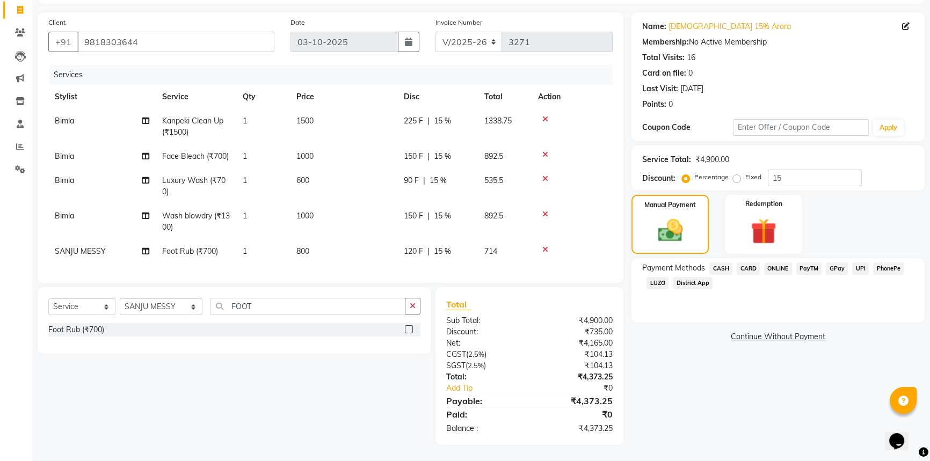
click at [725, 263] on span "CASH" at bounding box center [721, 269] width 23 height 12
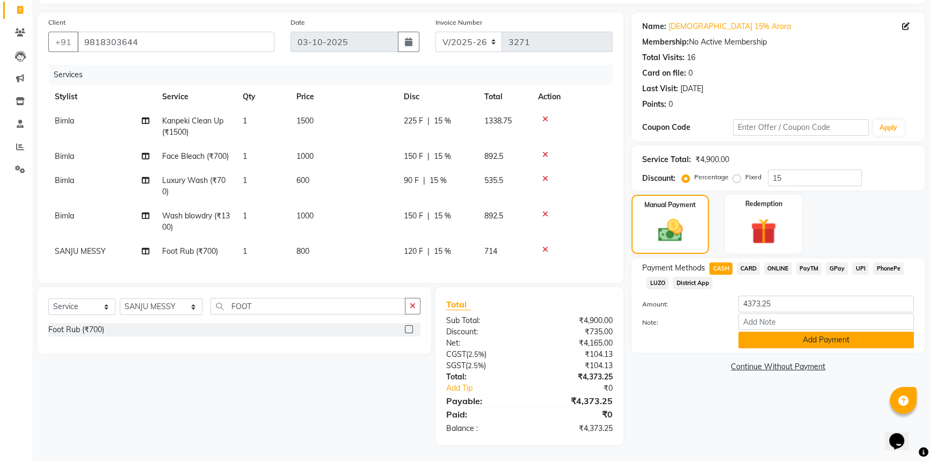
click at [756, 332] on button "Add Payment" at bounding box center [827, 340] width 176 height 17
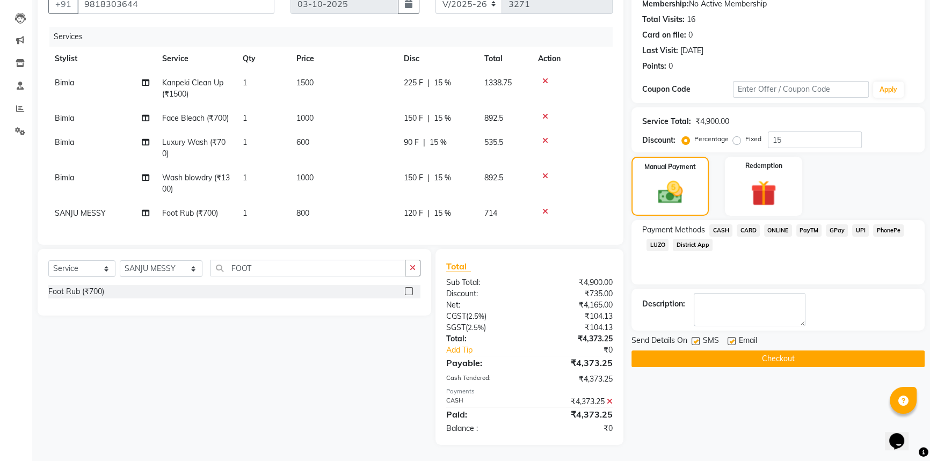
click at [772, 352] on button "Checkout" at bounding box center [778, 359] width 293 height 17
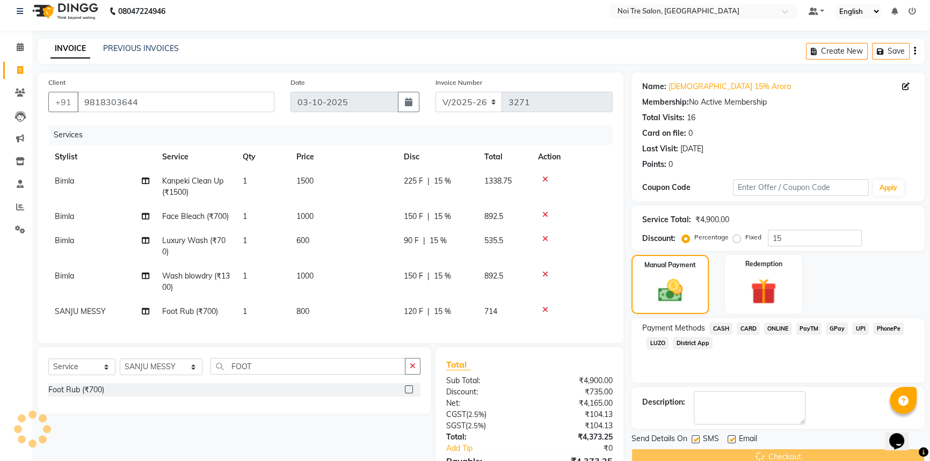
scroll to position [0, 0]
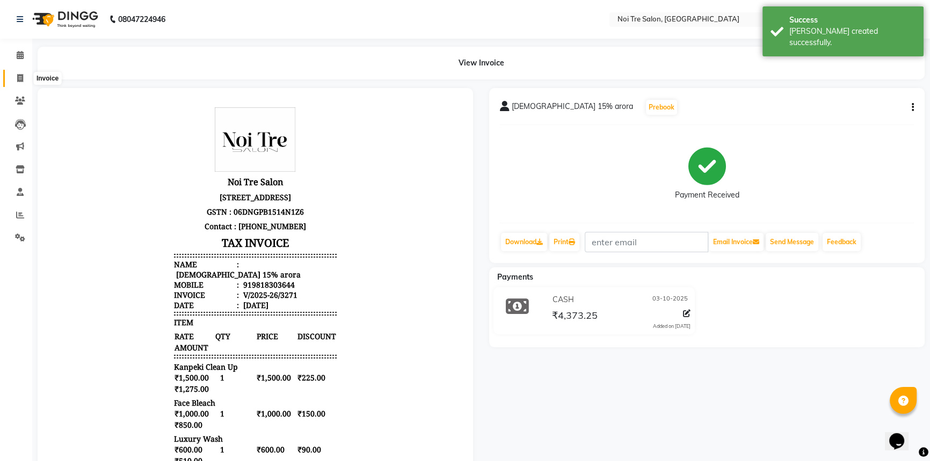
click at [13, 75] on span at bounding box center [20, 79] width 19 height 12
select select "service"
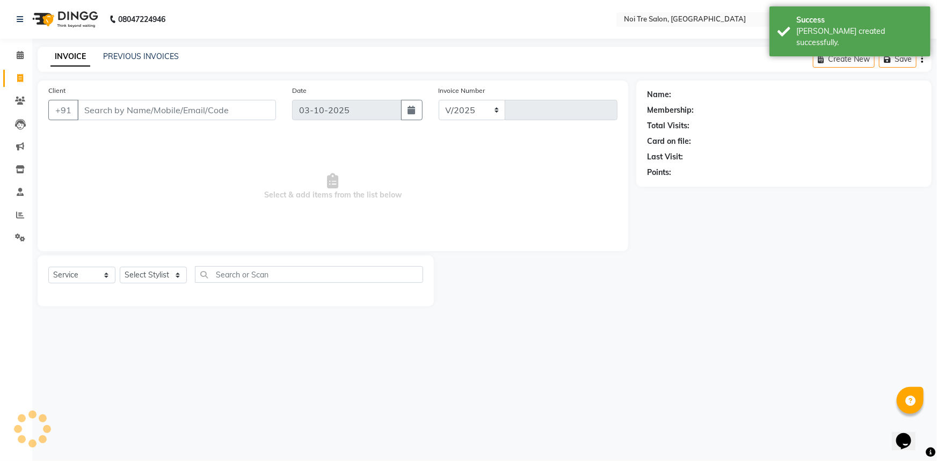
select select "3710"
type input "3272"
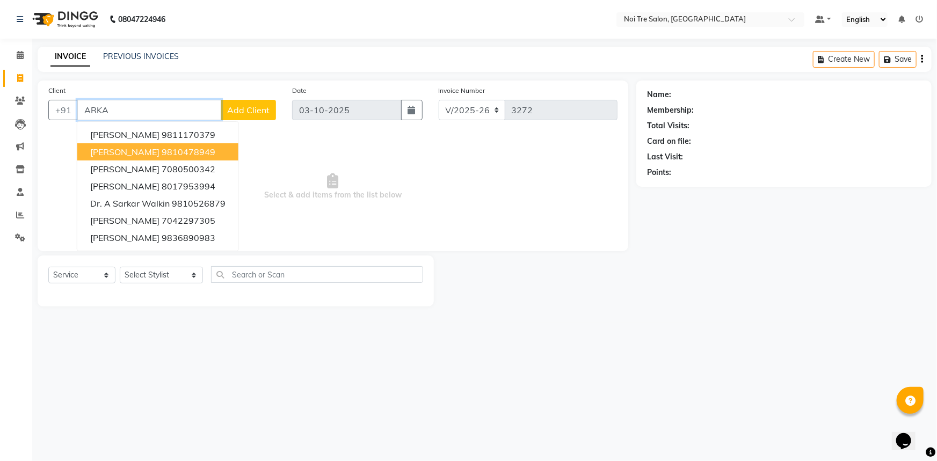
click at [162, 149] on ngb-highlight "9810478949" at bounding box center [189, 152] width 54 height 11
type input "9810478949"
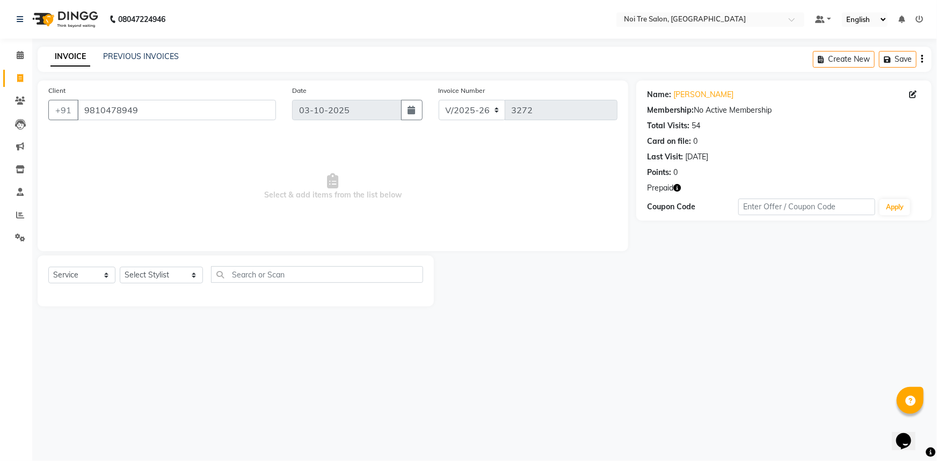
click at [679, 187] on icon "button" at bounding box center [678, 188] width 8 height 8
click at [449, 207] on span "Select & add items from the list below" at bounding box center [332, 186] width 569 height 107
click at [153, 276] on select "Select Stylist [PERSON_NAME] [PERSON_NAME] STYLE DIRECTOR Curls Color [PERSON_N…" at bounding box center [161, 275] width 83 height 17
select select "37920"
click at [120, 267] on select "Select Stylist [PERSON_NAME] [PERSON_NAME] STYLE DIRECTOR Curls Color [PERSON_N…" at bounding box center [161, 275] width 83 height 17
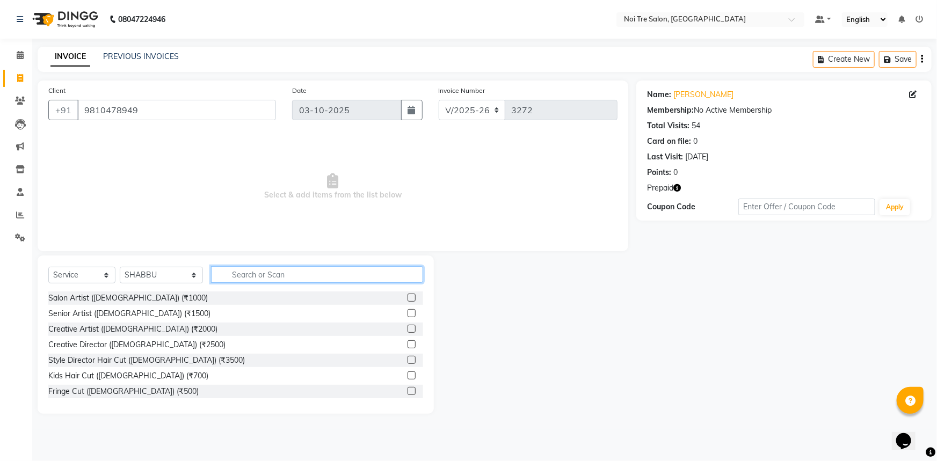
click at [291, 266] on input "text" at bounding box center [317, 274] width 213 height 17
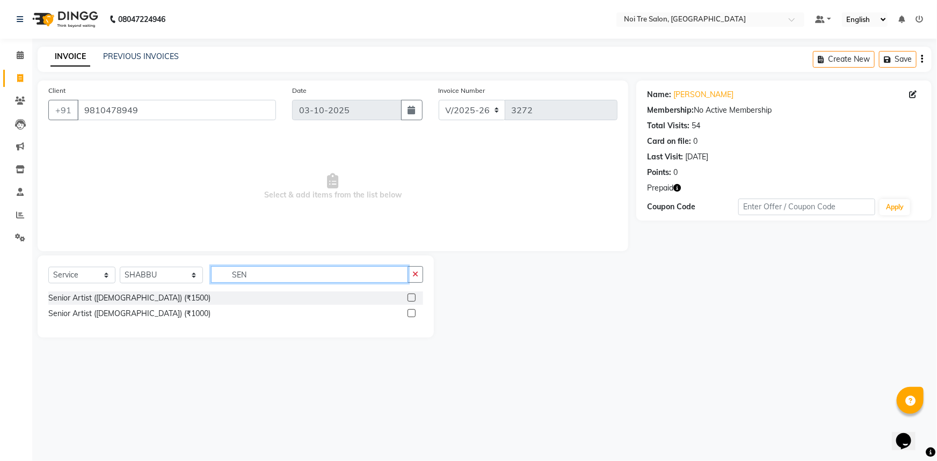
type input "SEN"
click at [408, 315] on label at bounding box center [412, 313] width 8 height 8
click at [408, 315] on input "checkbox" at bounding box center [411, 313] width 7 height 7
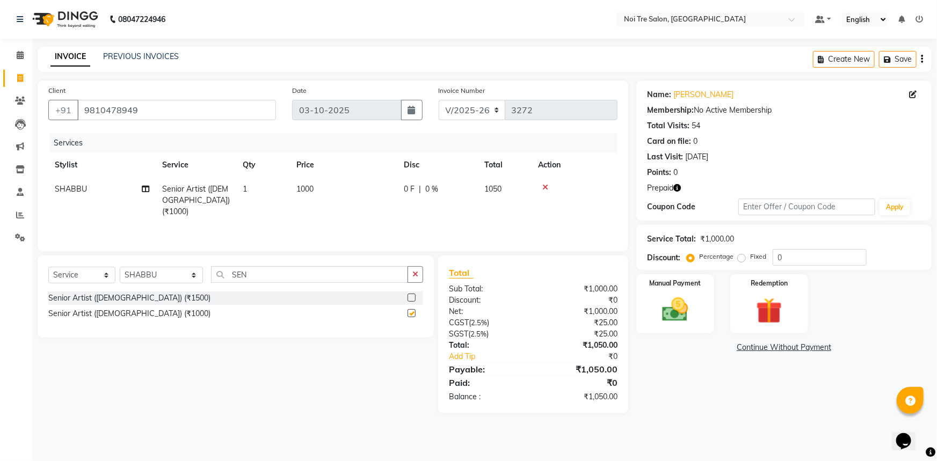
checkbox input "false"
click at [781, 299] on img at bounding box center [770, 311] width 44 height 34
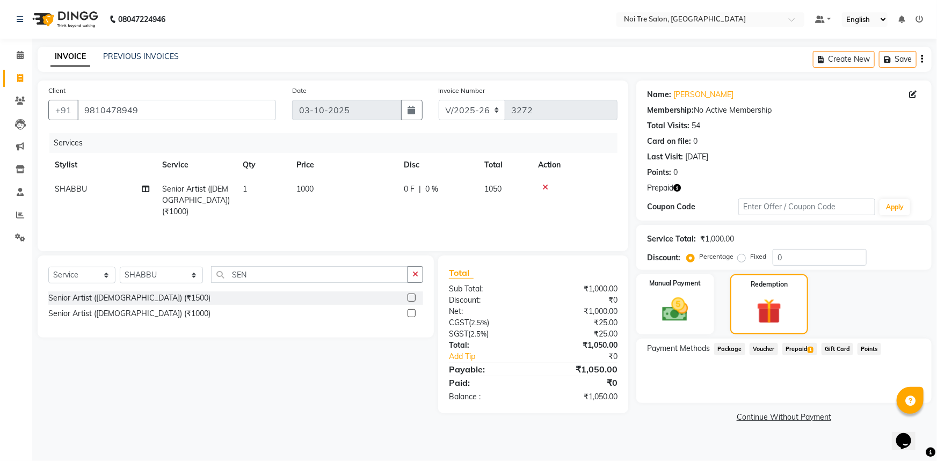
click at [801, 350] on span "Prepaid 1" at bounding box center [800, 349] width 35 height 12
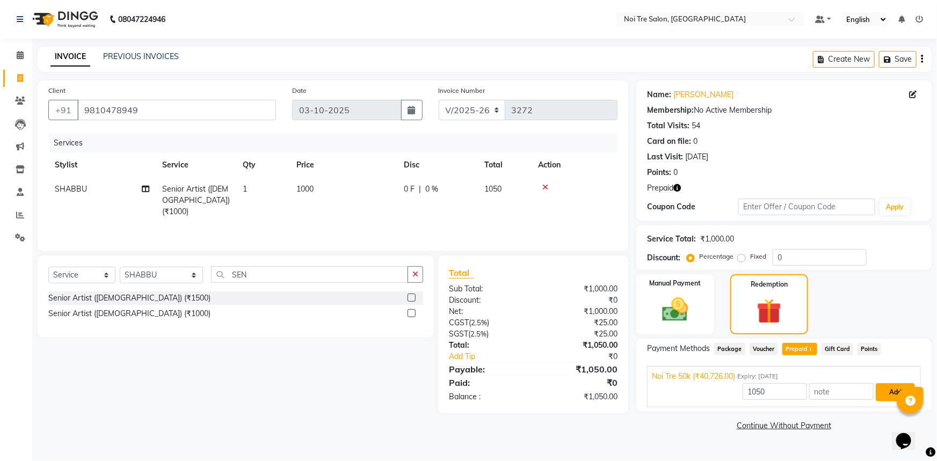
click at [896, 388] on button "Add" at bounding box center [895, 393] width 39 height 18
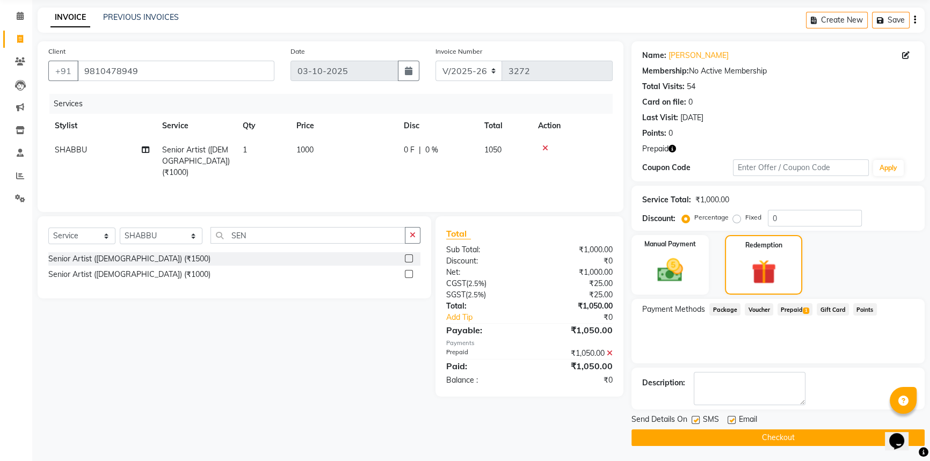
scroll to position [40, 0]
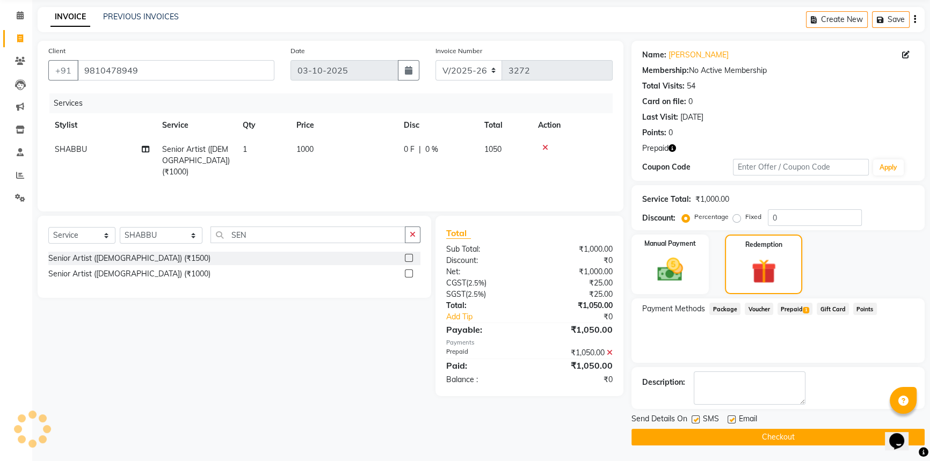
click at [709, 433] on button "Checkout" at bounding box center [778, 437] width 293 height 17
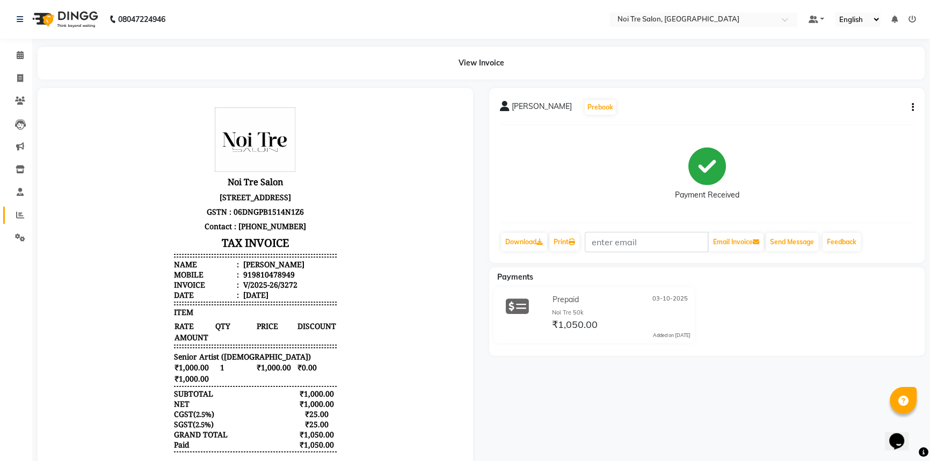
click at [6, 220] on link "Reports" at bounding box center [16, 216] width 26 height 18
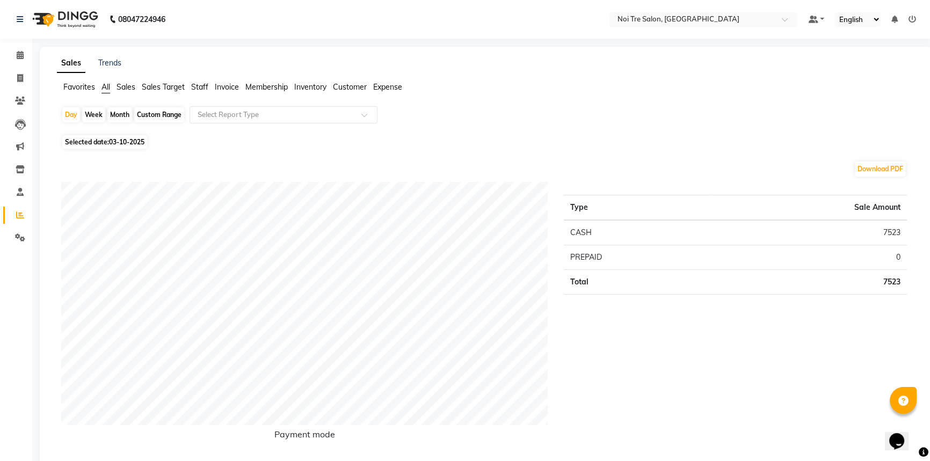
click at [123, 115] on div "Month" at bounding box center [119, 114] width 25 height 15
select select "10"
select select "2025"
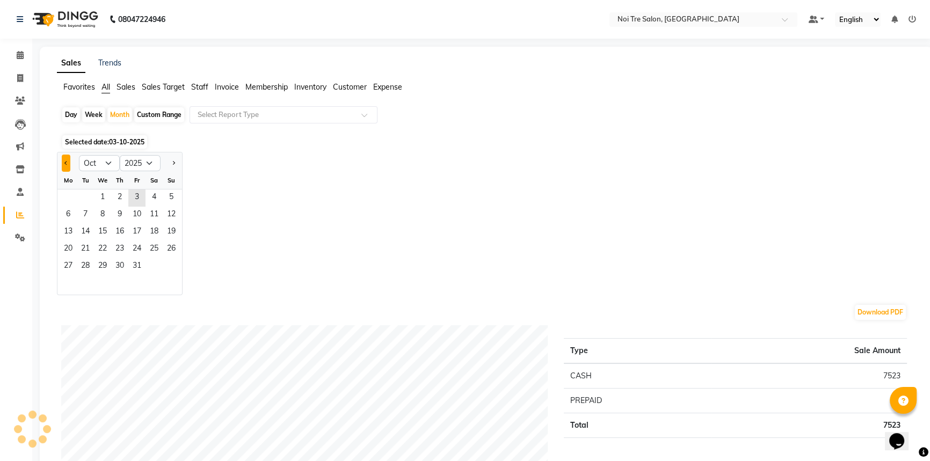
click at [66, 161] on span "Previous month" at bounding box center [66, 163] width 4 height 4
select select "9"
click at [158, 237] on span "20" at bounding box center [154, 232] width 17 height 17
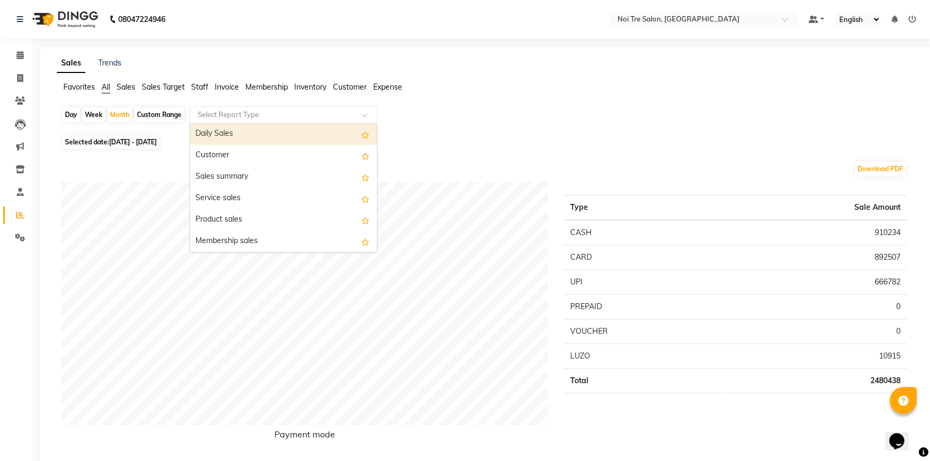
click at [273, 119] on input "text" at bounding box center [273, 115] width 155 height 11
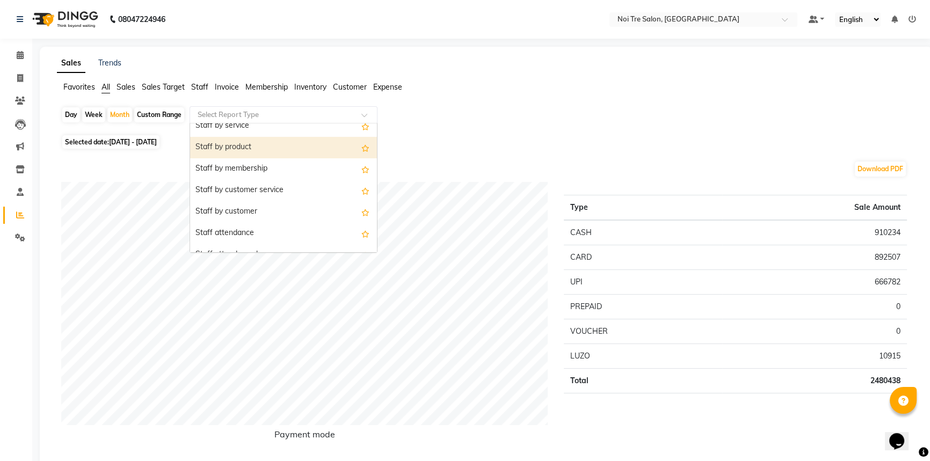
scroll to position [293, 0]
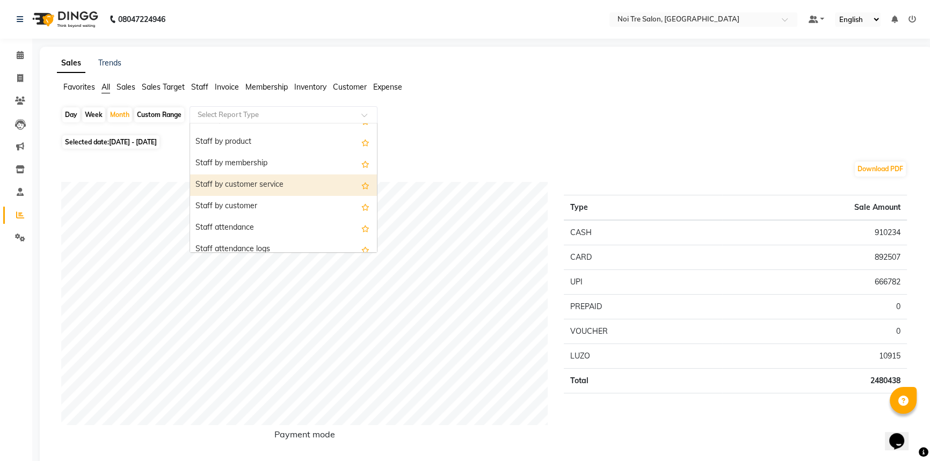
click at [295, 187] on div "Staff by customer service" at bounding box center [283, 185] width 187 height 21
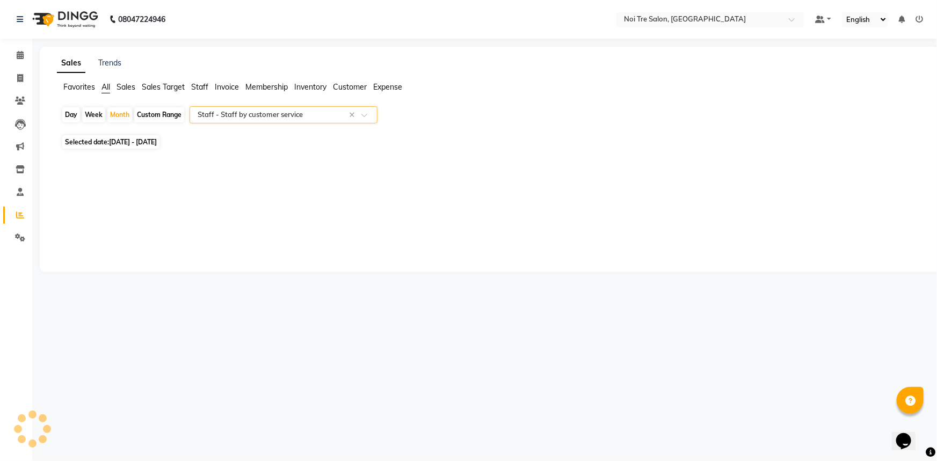
select select "full_report"
select select "csv"
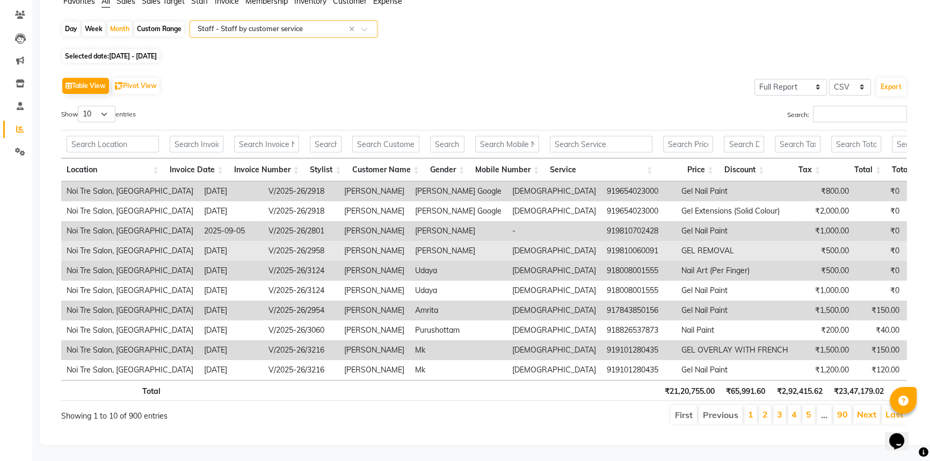
scroll to position [100, 0]
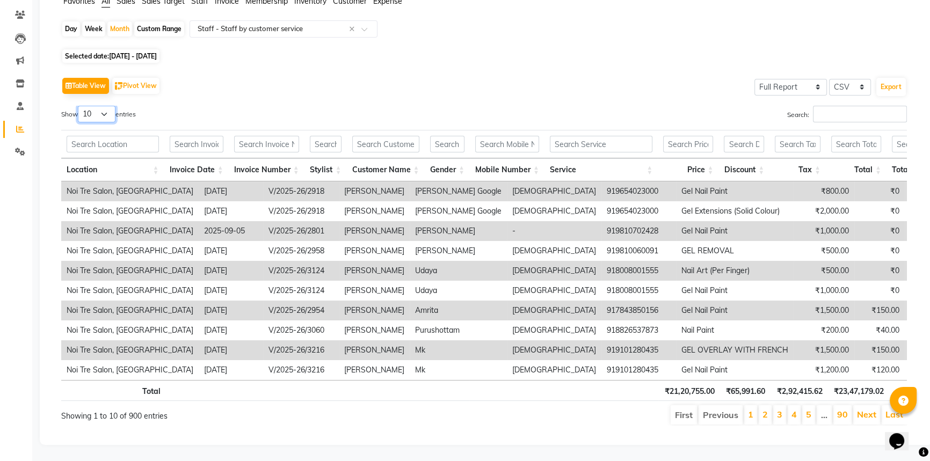
click at [103, 106] on select "10 25 50 100" at bounding box center [97, 114] width 38 height 17
select select "100"
click at [79, 106] on select "10 25 50 100" at bounding box center [97, 114] width 38 height 17
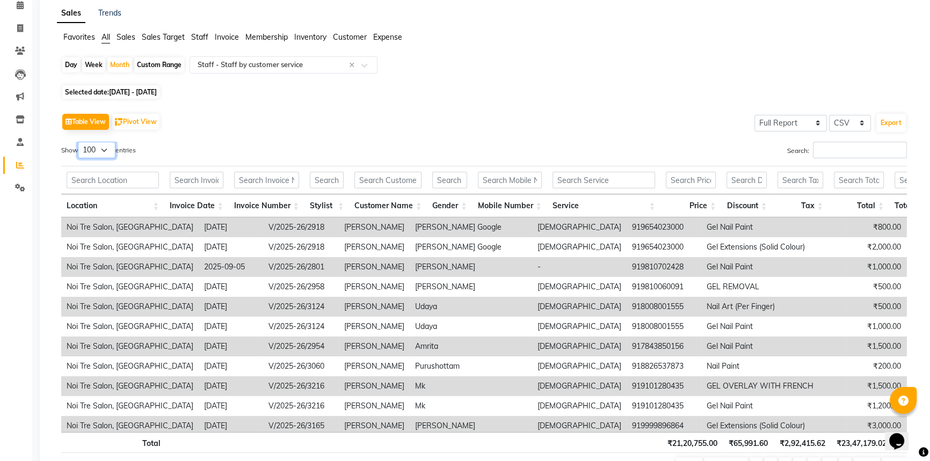
scroll to position [0, 0]
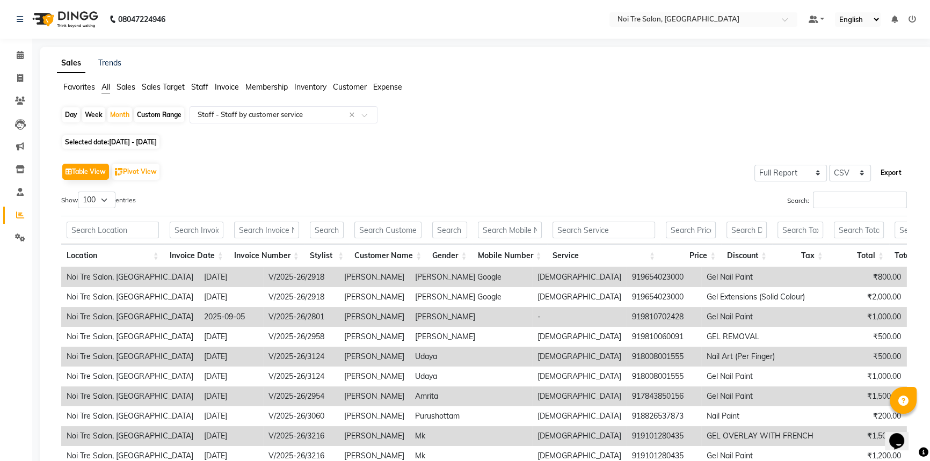
click at [891, 171] on button "Export" at bounding box center [892, 173] width 30 height 18
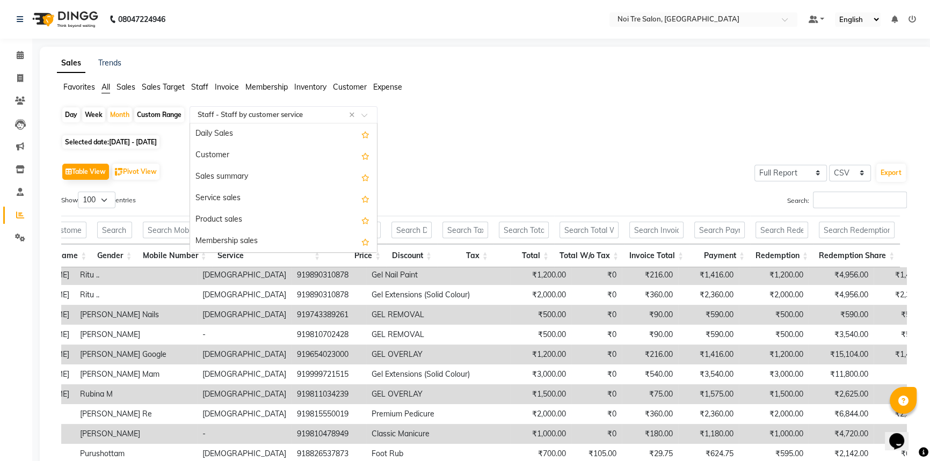
click at [305, 118] on input "text" at bounding box center [273, 115] width 155 height 11
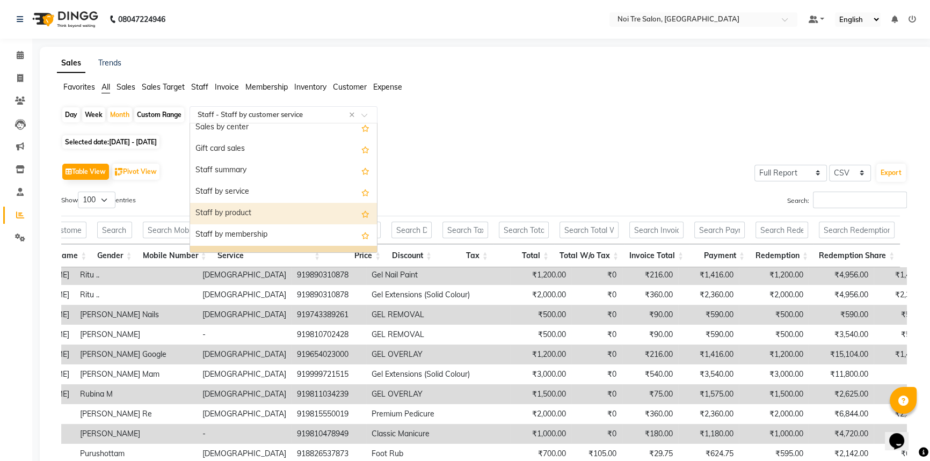
scroll to position [197, 0]
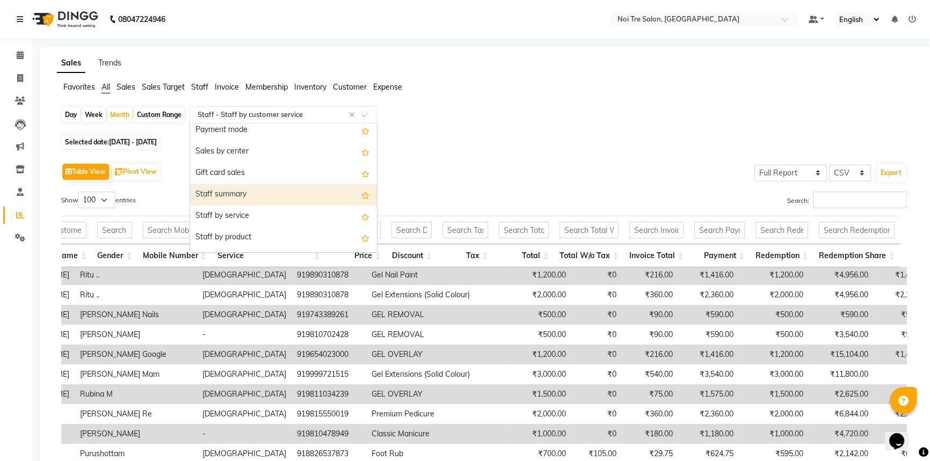
click at [302, 199] on div "Staff summary" at bounding box center [283, 194] width 187 height 21
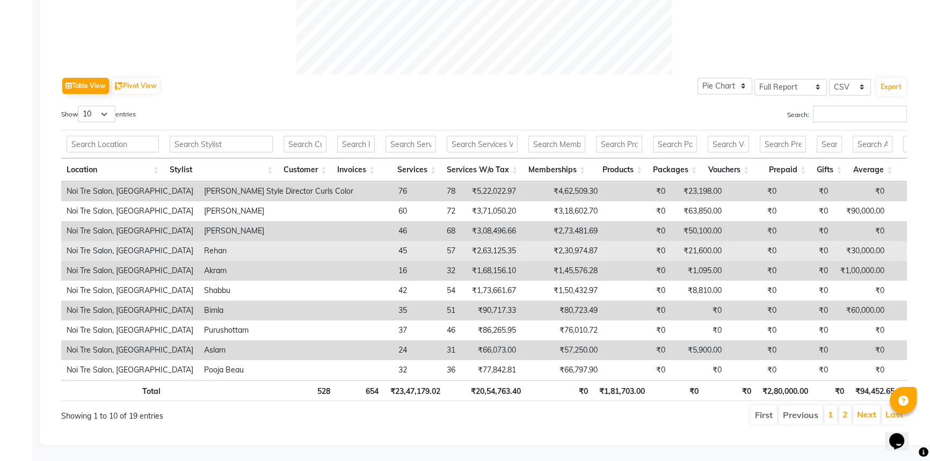
scroll to position [488, 0]
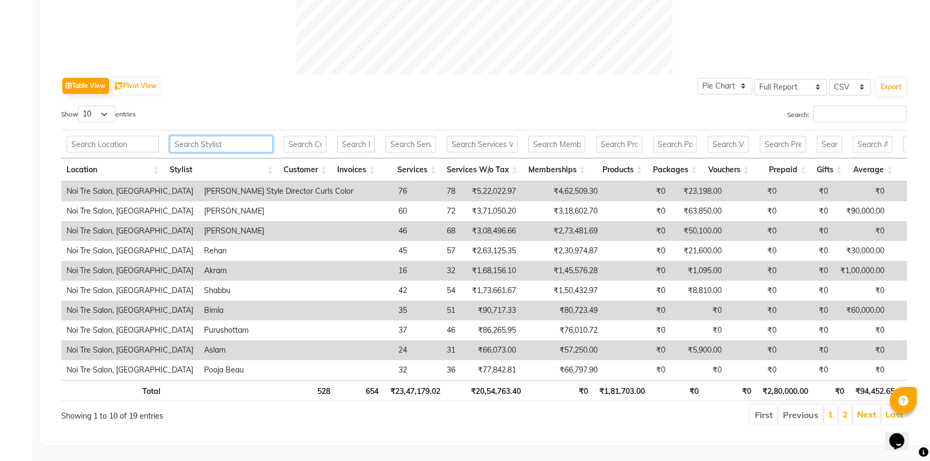
click at [237, 136] on input "text" at bounding box center [221, 144] width 103 height 17
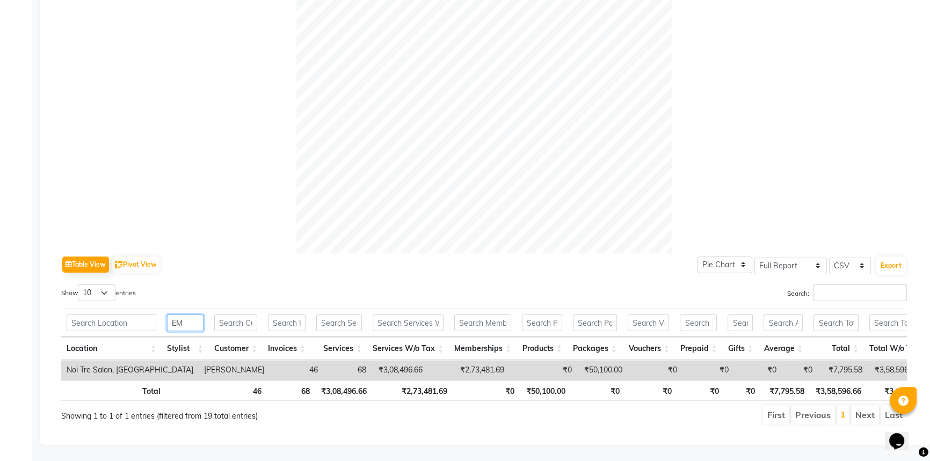
scroll to position [310, 0]
type input "E"
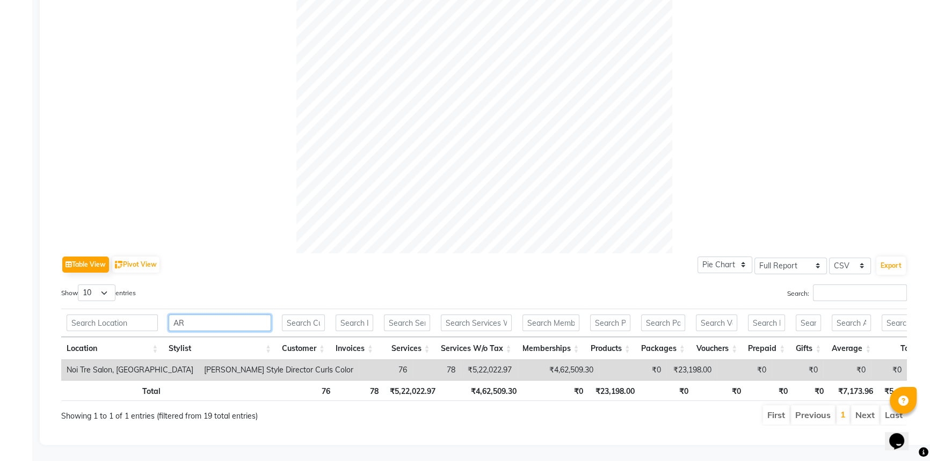
scroll to position [488, 0]
type input "A"
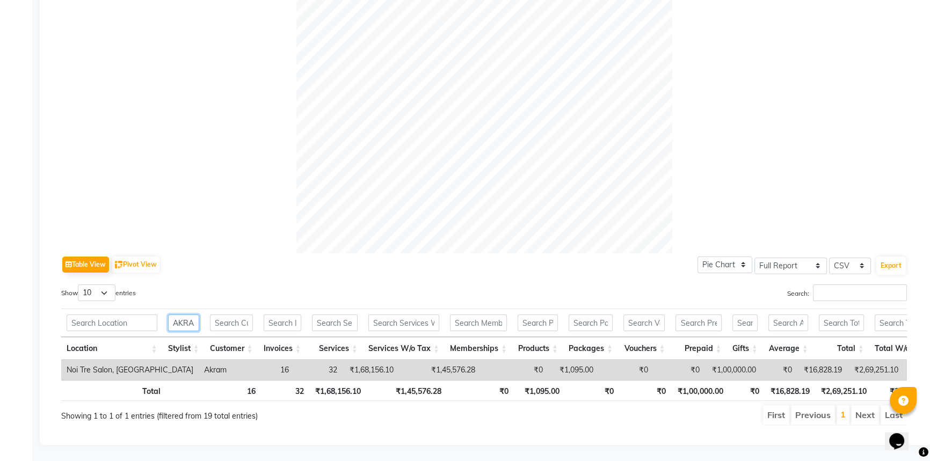
scroll to position [0, 5]
type input "AKRAM"
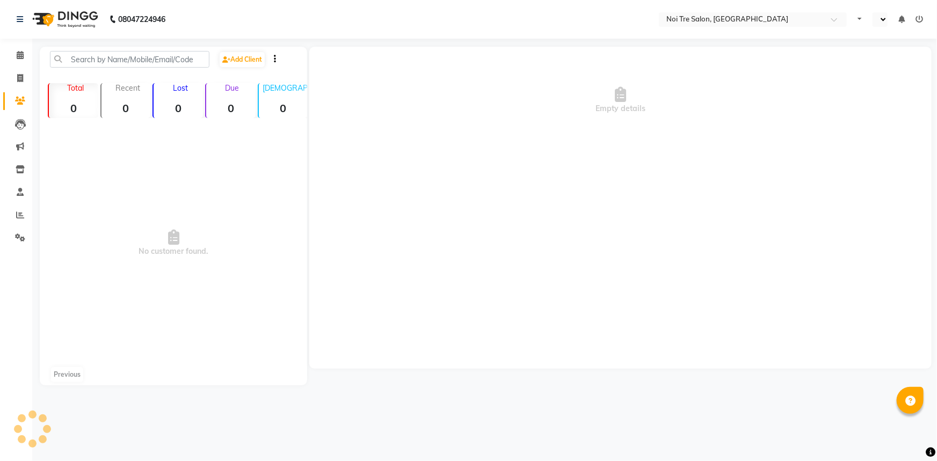
select select "en"
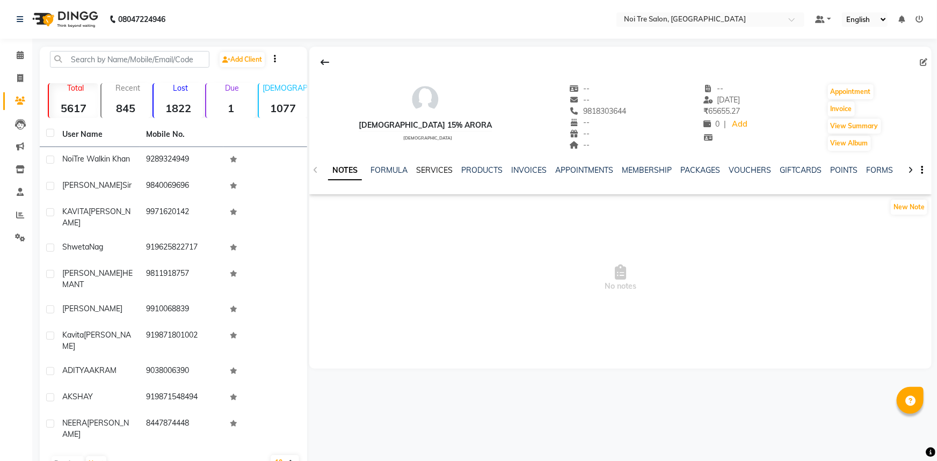
drag, startPoint x: 426, startPoint y: 170, endPoint x: 432, endPoint y: 171, distance: 6.5
click at [426, 170] on link "SERVICES" at bounding box center [434, 170] width 37 height 10
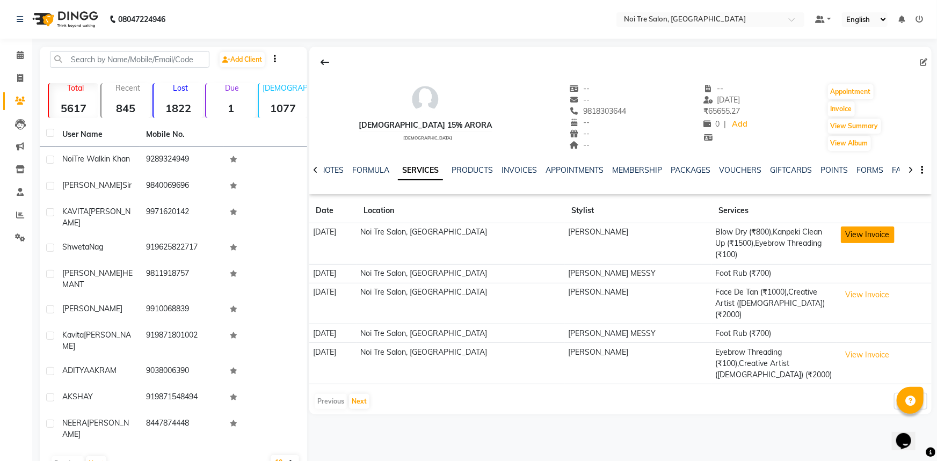
click at [874, 232] on button "View Invoice" at bounding box center [868, 235] width 54 height 17
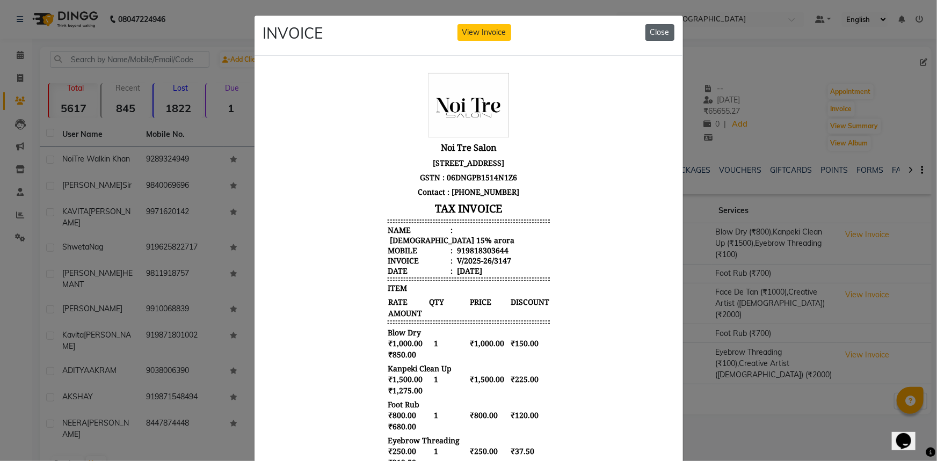
click at [650, 35] on button "Close" at bounding box center [660, 32] width 29 height 17
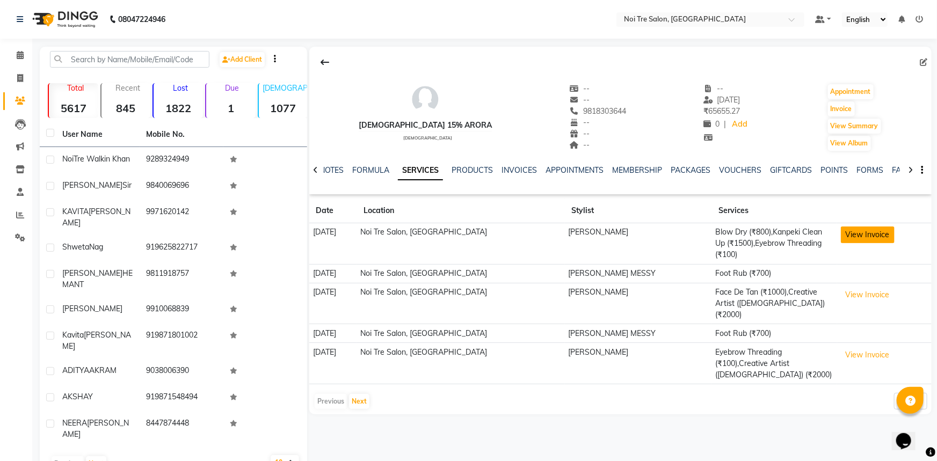
click at [867, 236] on button "View Invoice" at bounding box center [868, 235] width 54 height 17
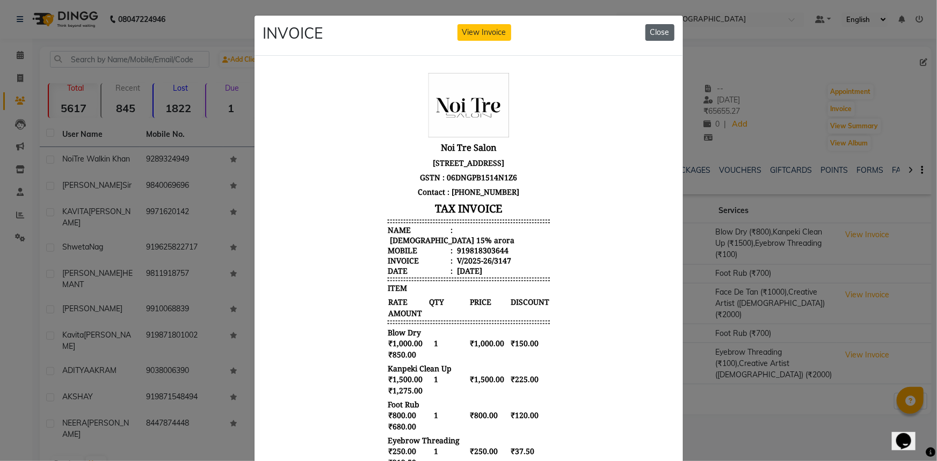
click at [661, 28] on button "Close" at bounding box center [660, 32] width 29 height 17
